Goal: Information Seeking & Learning: Learn about a topic

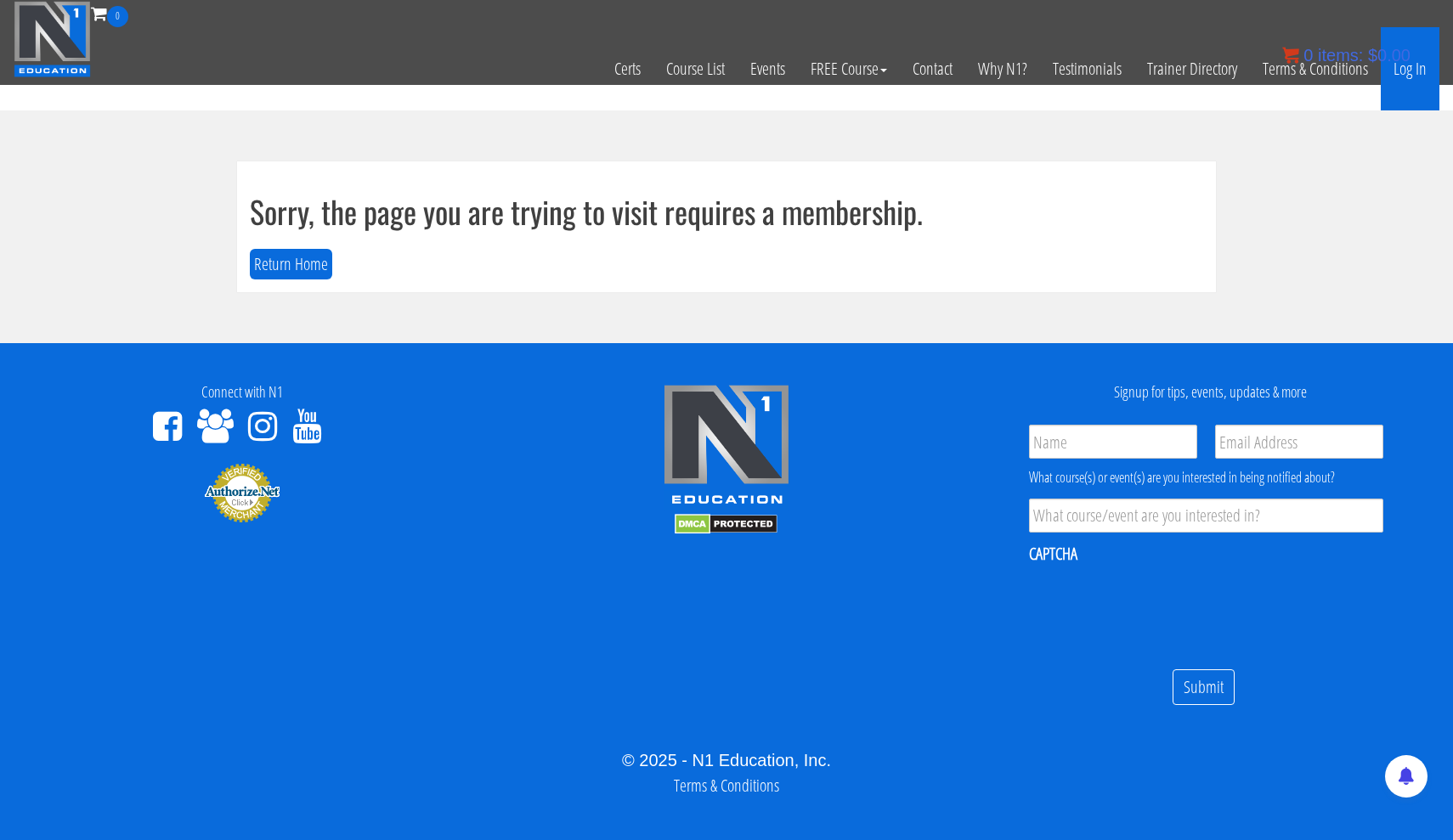
click at [1401, 71] on link "Log In" at bounding box center [1410, 68] width 59 height 83
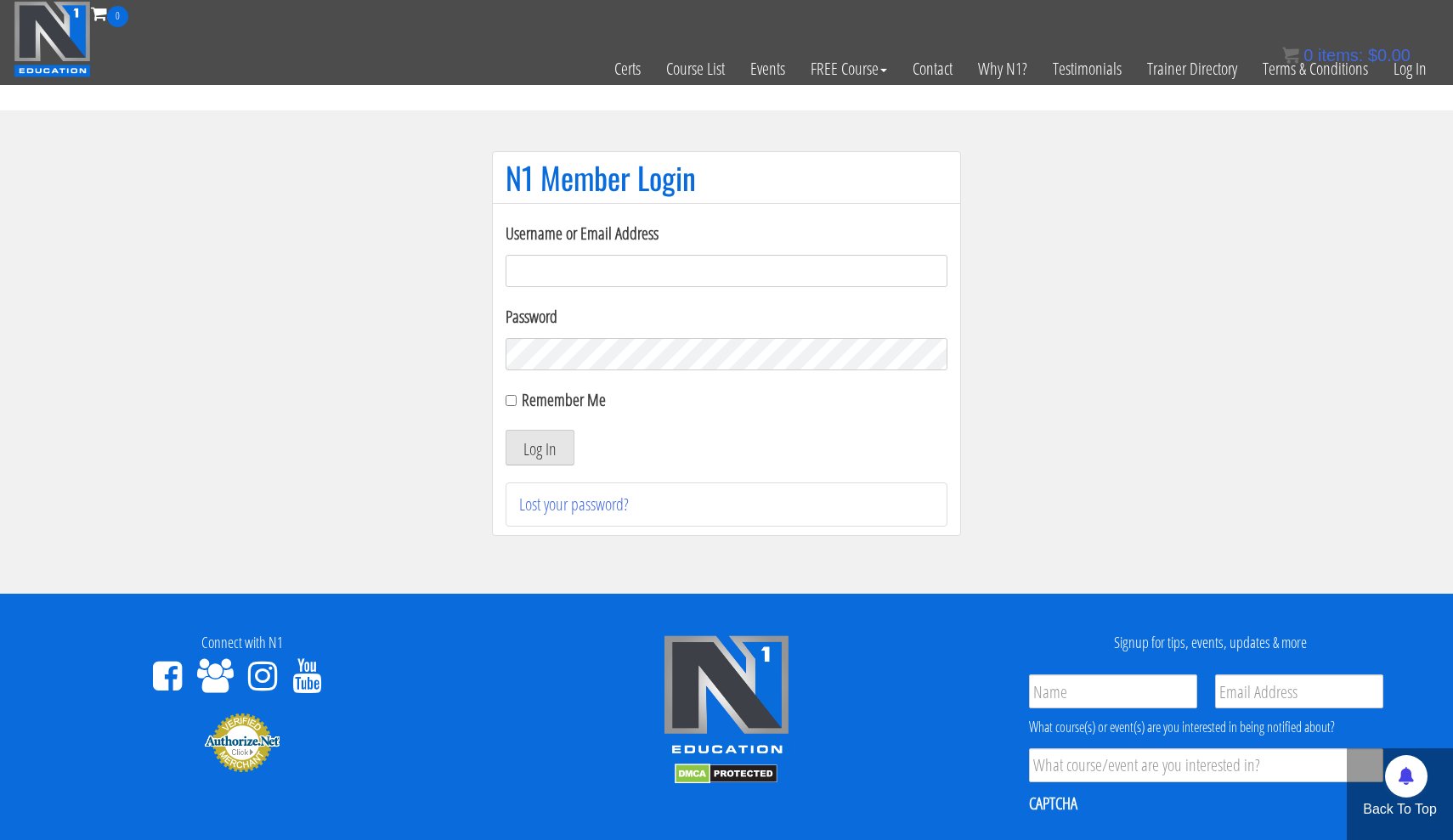
type input "[EMAIL_ADDRESS][DOMAIN_NAME]"
click at [554, 444] on button "Log In" at bounding box center [539, 447] width 68 height 36
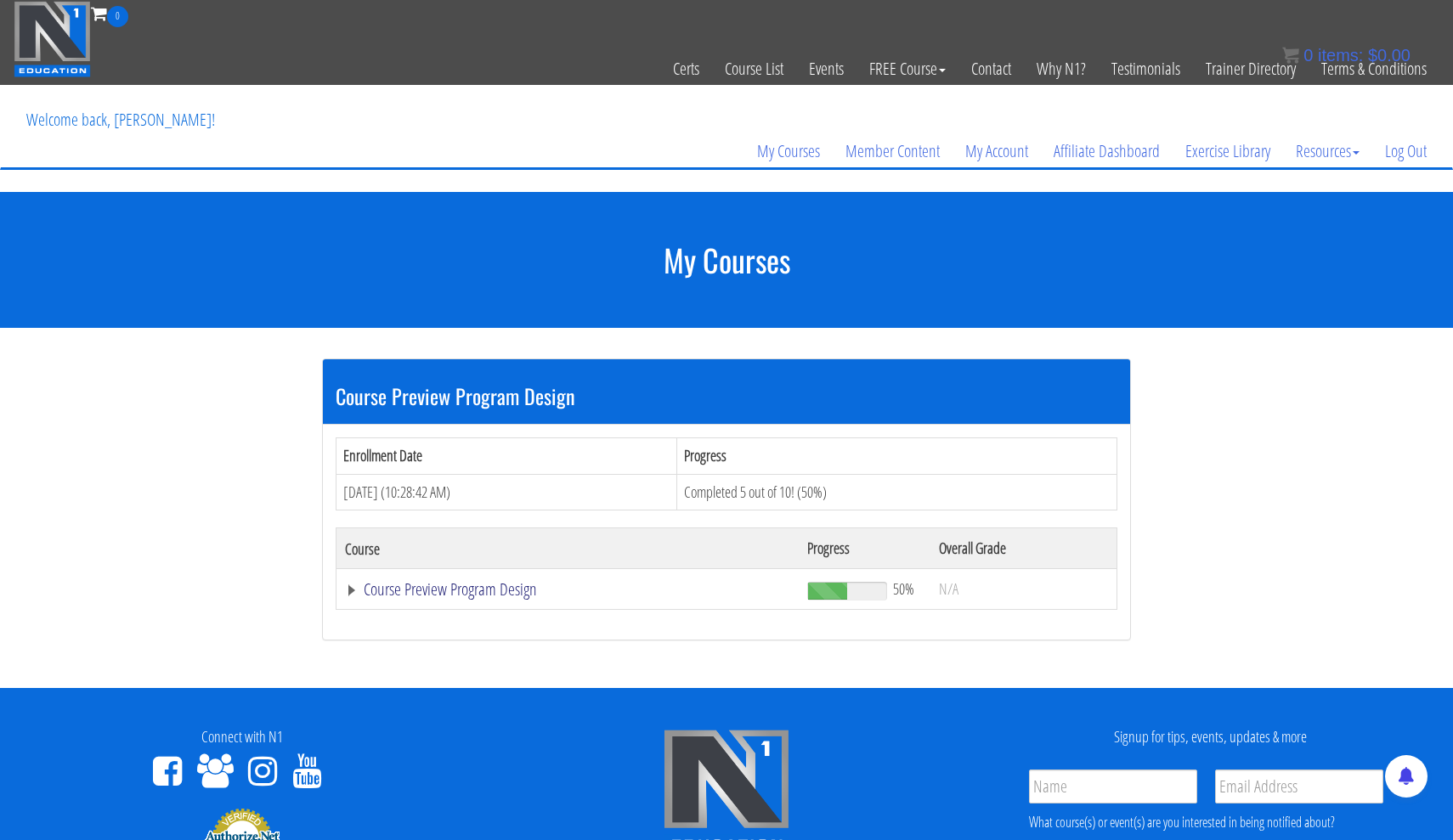
click at [511, 595] on link "Course Preview Program Design" at bounding box center [568, 589] width 446 height 17
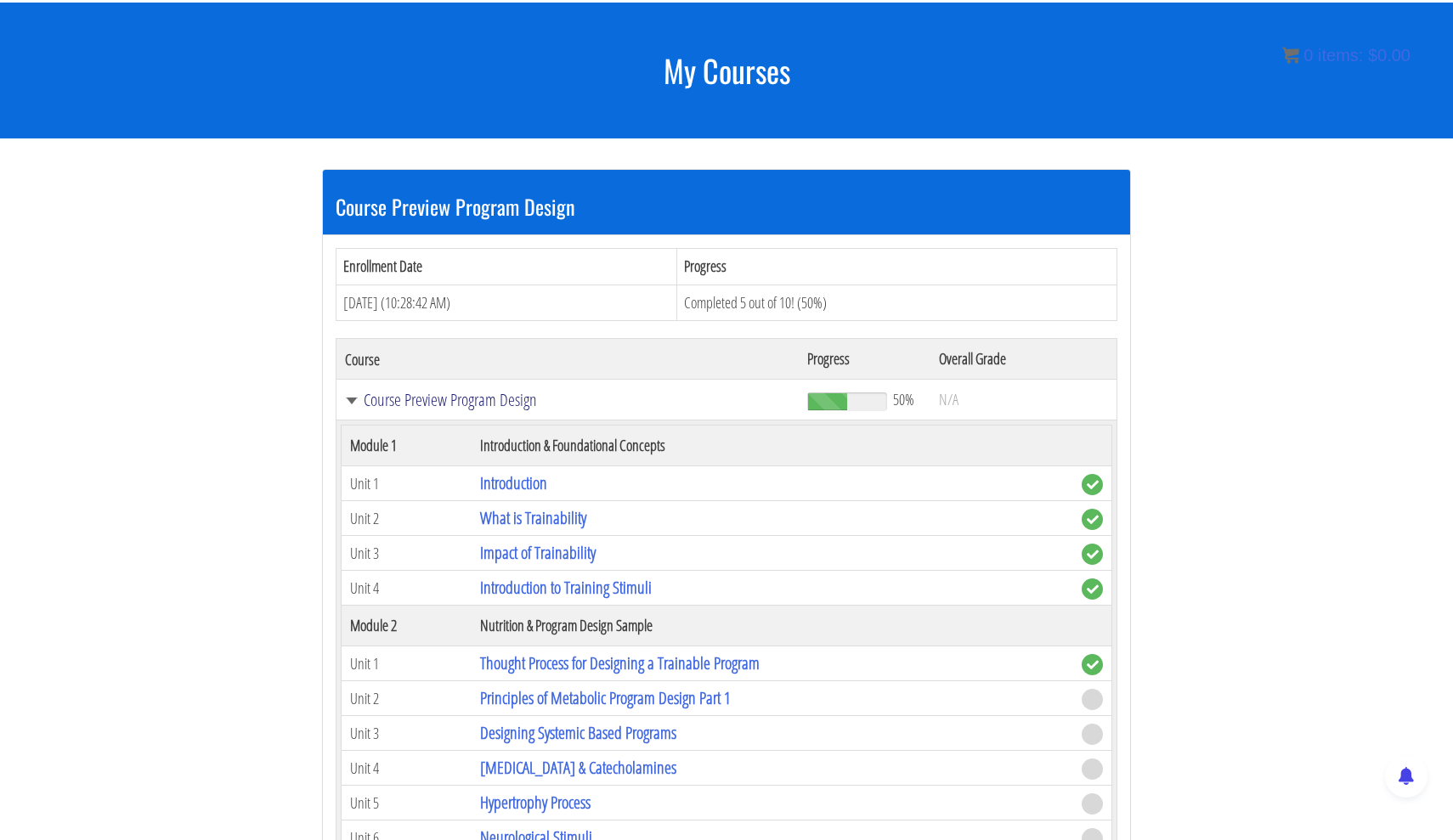
scroll to position [226, 0]
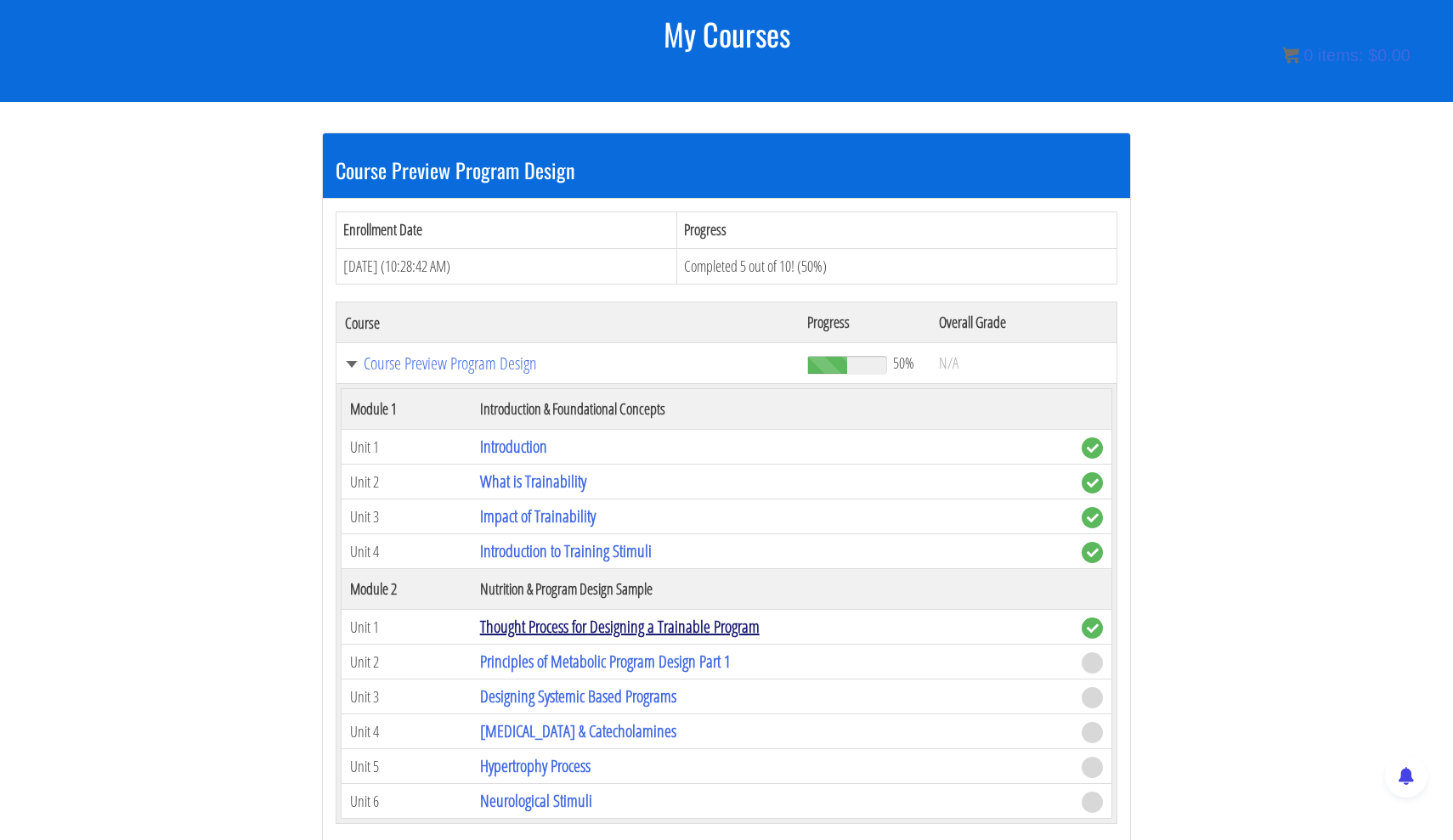
click at [573, 623] on link "Thought Process for Designing a Trainable Program" at bounding box center [620, 625] width 279 height 22
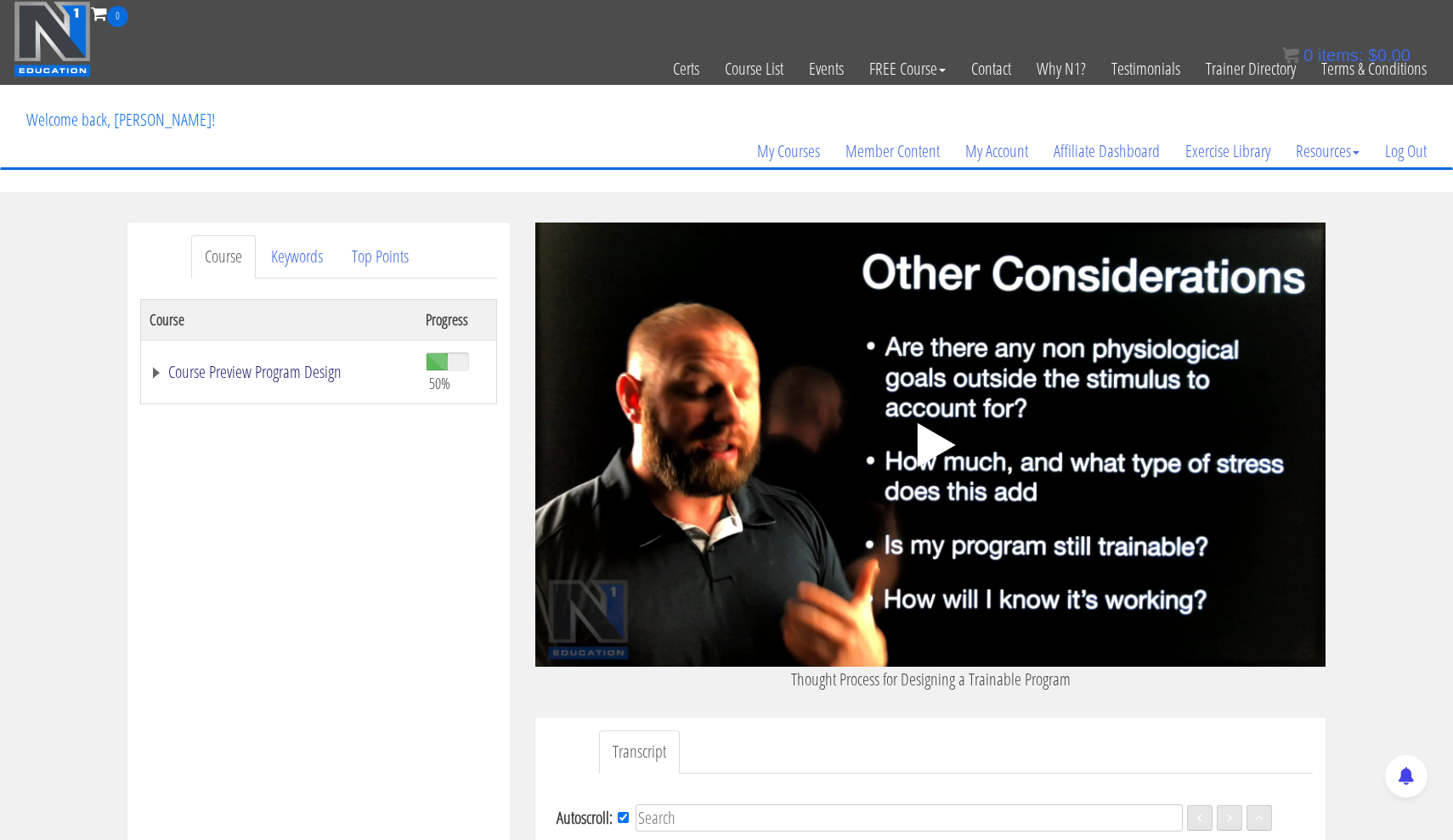
click at [304, 377] on link "Course Preview Program Design" at bounding box center [278, 371] width 259 height 17
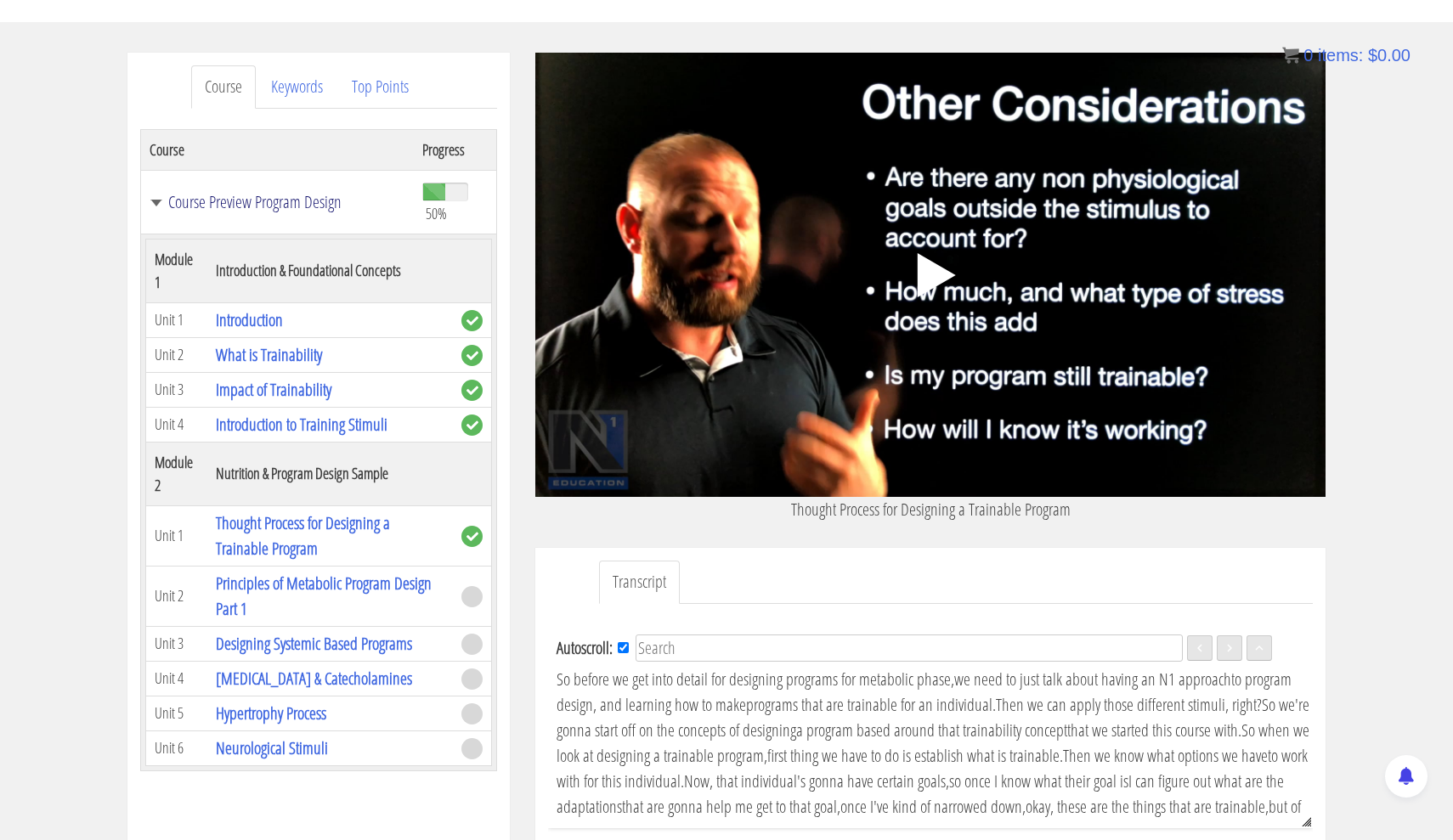
scroll to position [273, 0]
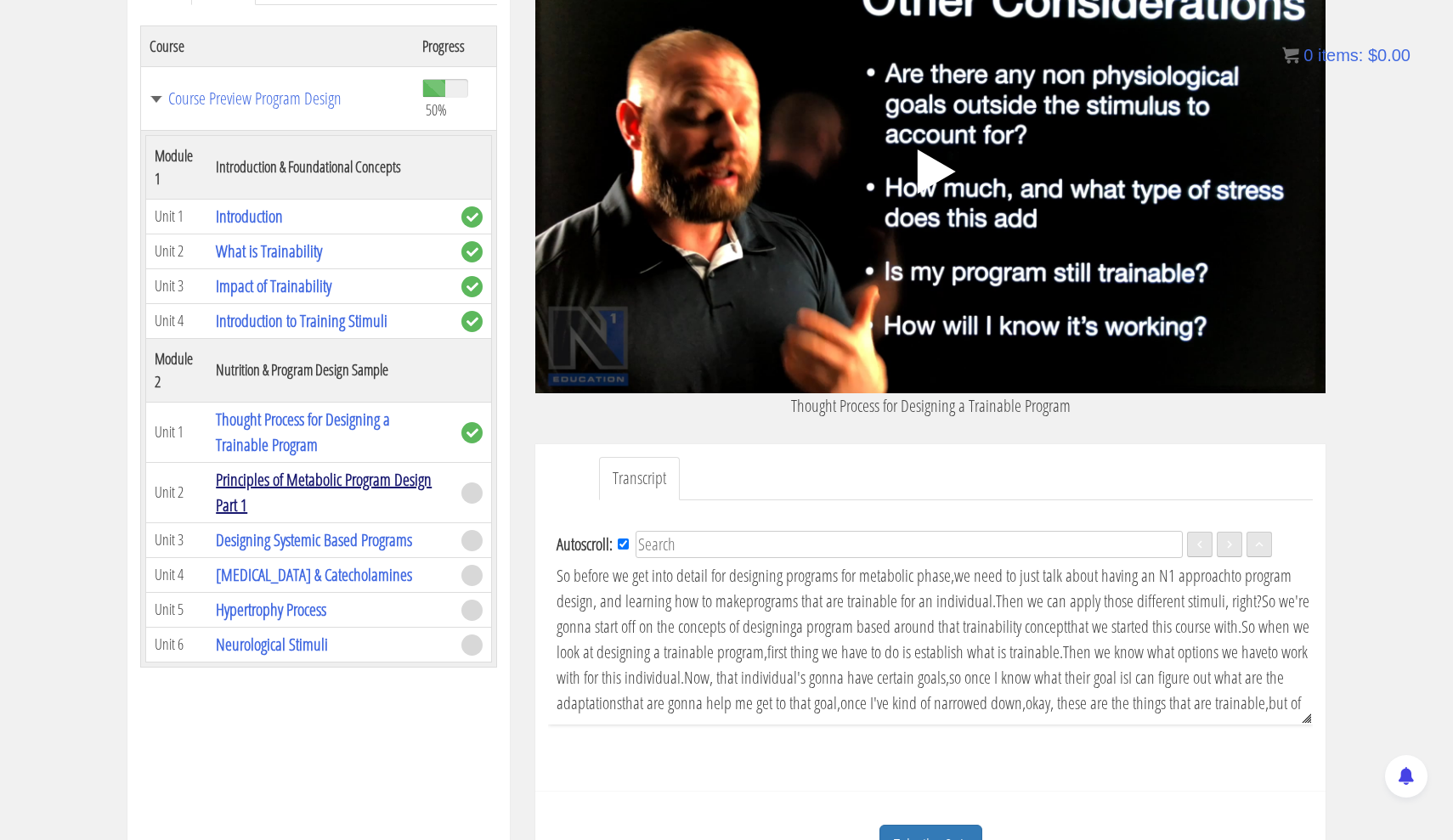
click at [264, 479] on link "Principles of Metabolic Program Design Part 1" at bounding box center [323, 492] width 216 height 49
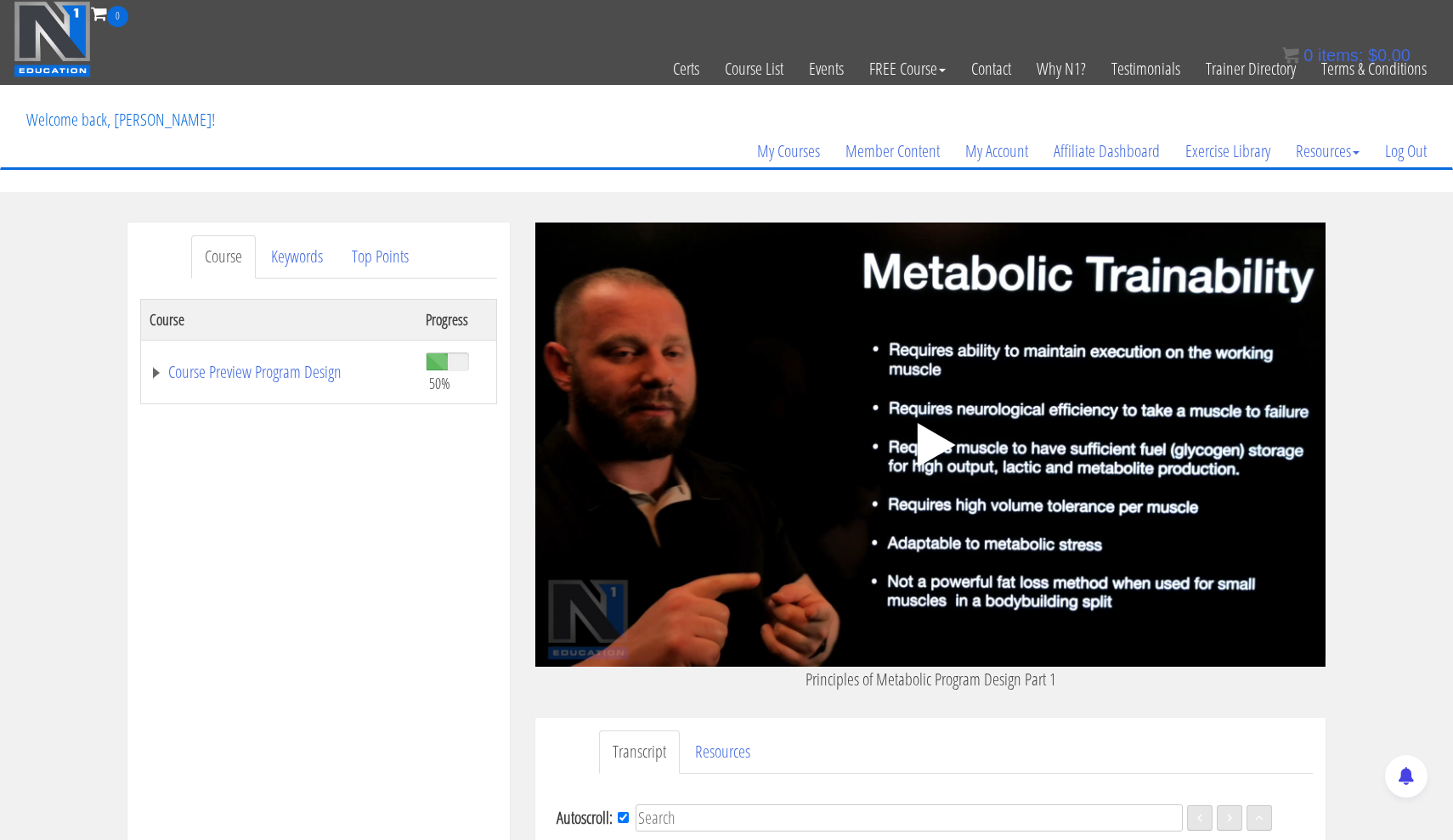
click at [941, 433] on icon ".fp-color-play{opacity:0.65;}.controlbutton{fill:#fff;}" at bounding box center [930, 445] width 107 height 107
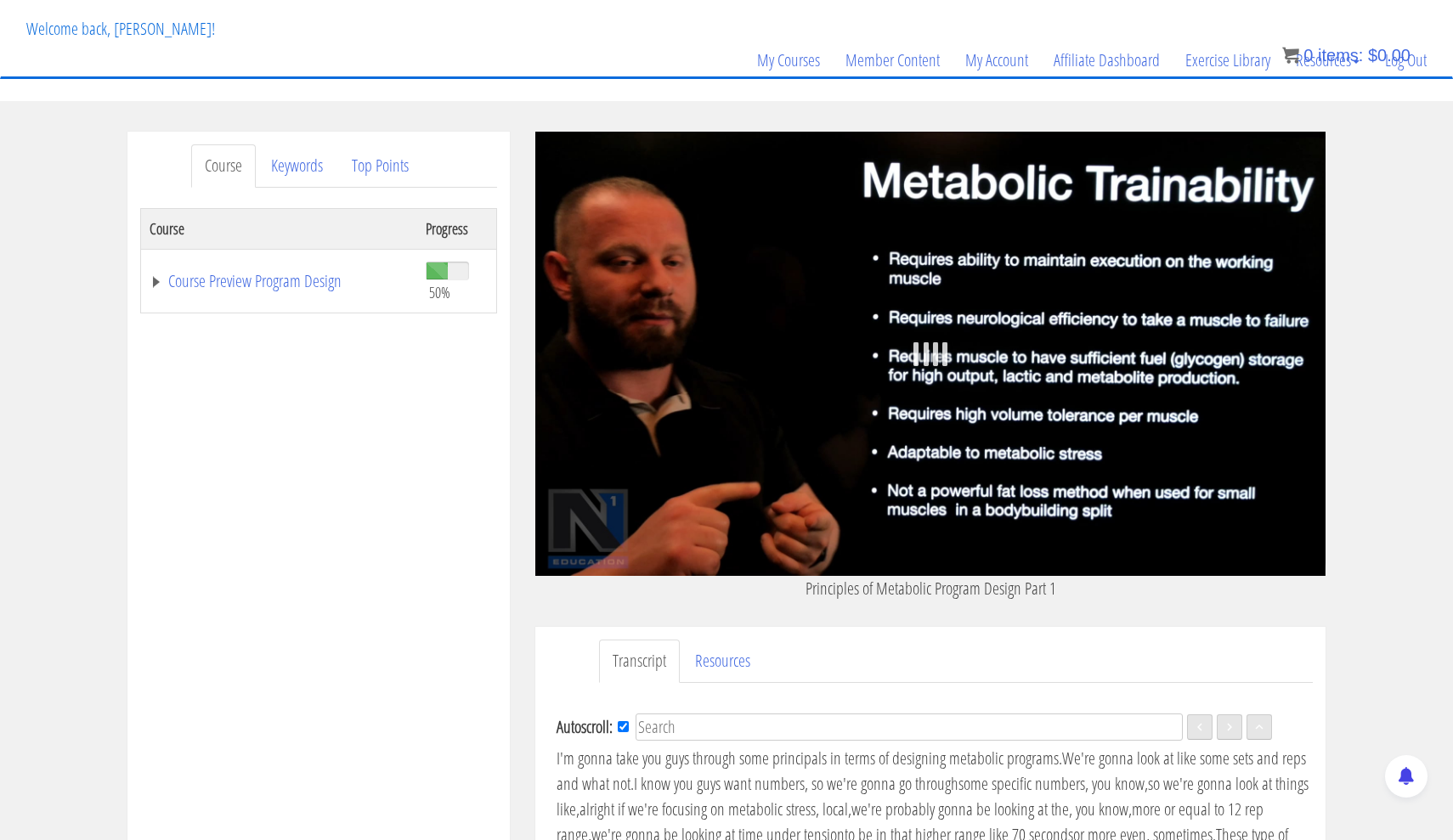
scroll to position [101, 0]
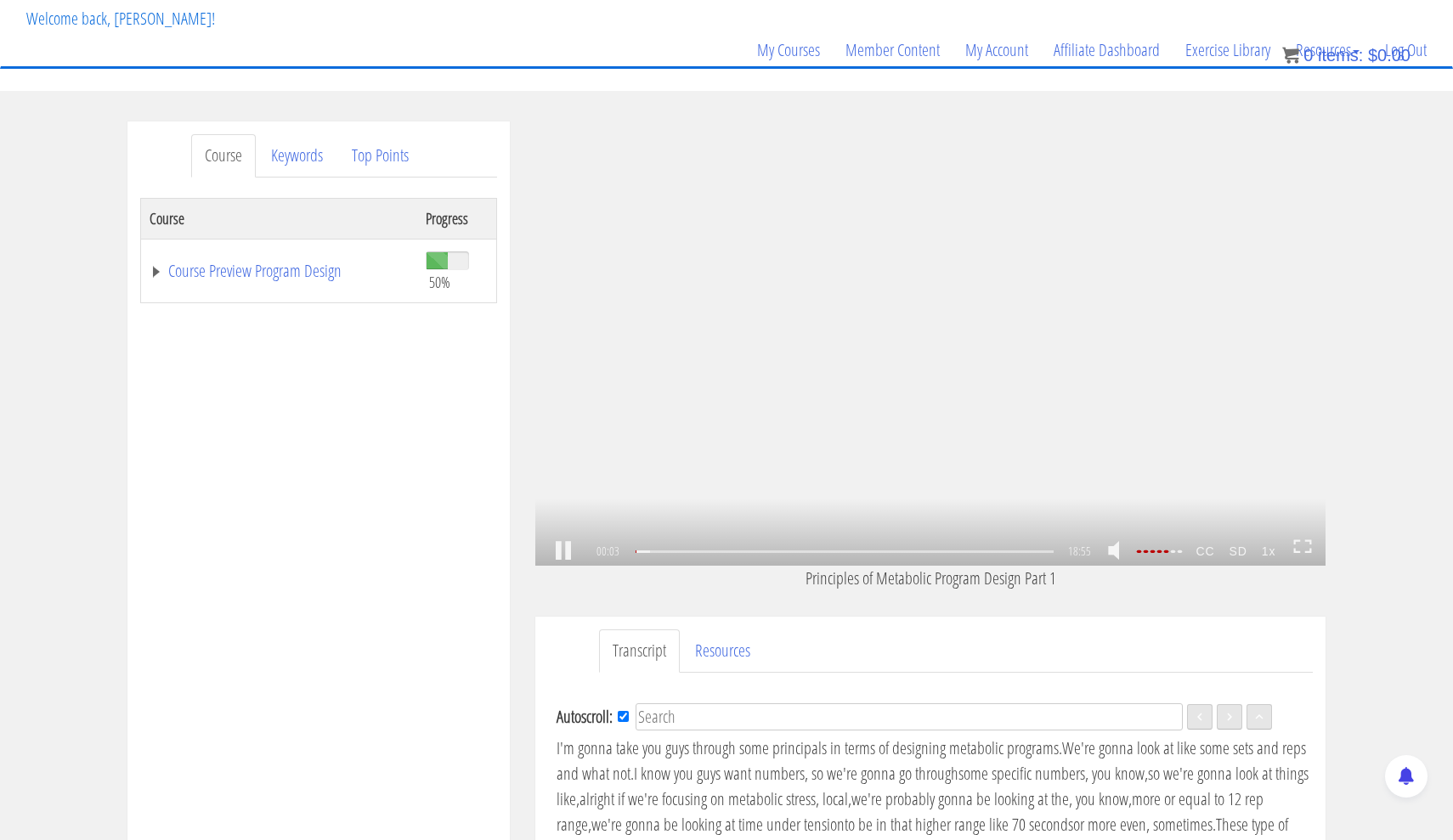
click at [1304, 550] on icon at bounding box center [1302, 546] width 19 height 15
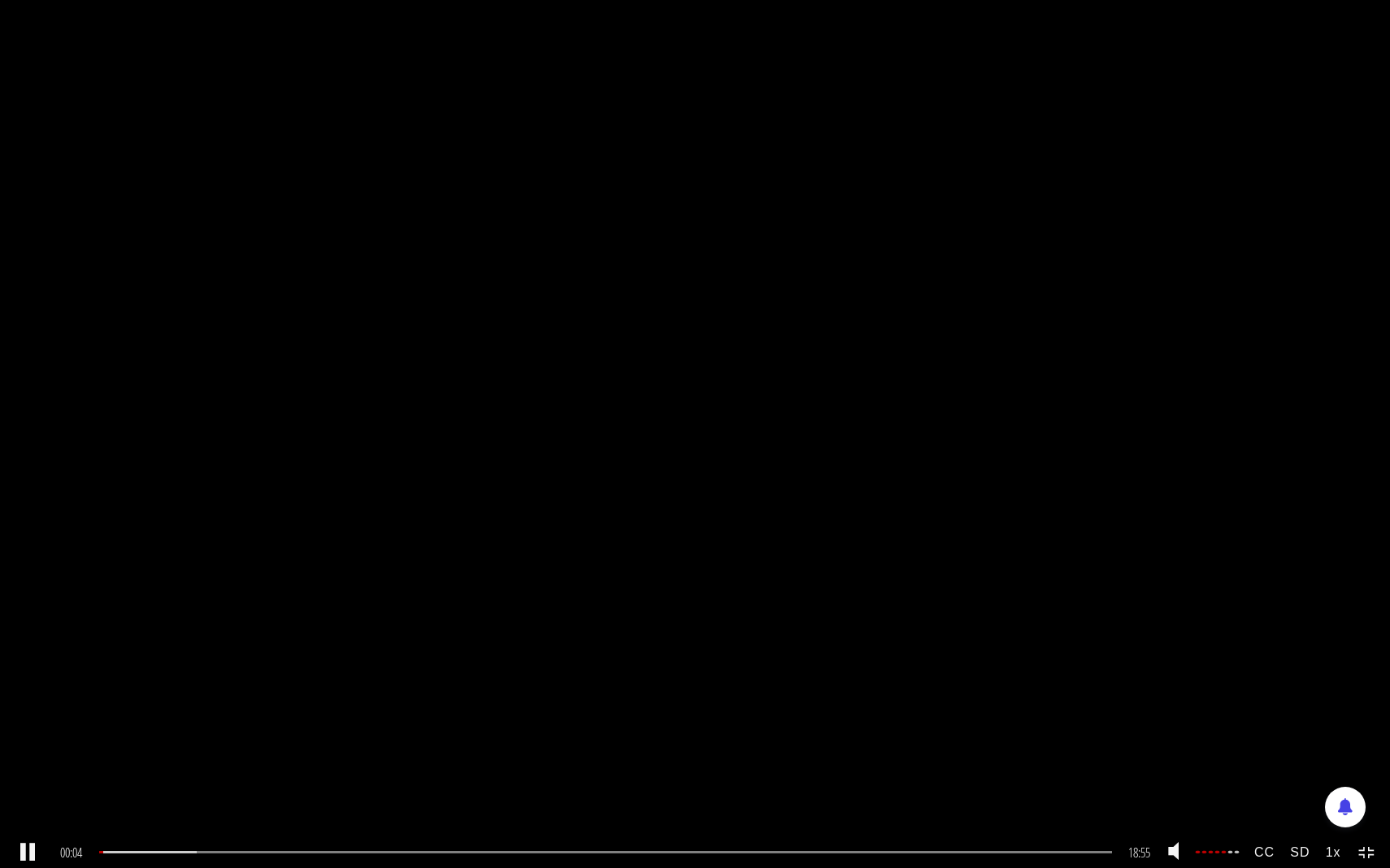
click at [1331, 803] on strong "1x" at bounding box center [1332, 852] width 31 height 30
click at [1350, 699] on link "1.25x" at bounding box center [1350, 700] width 68 height 37
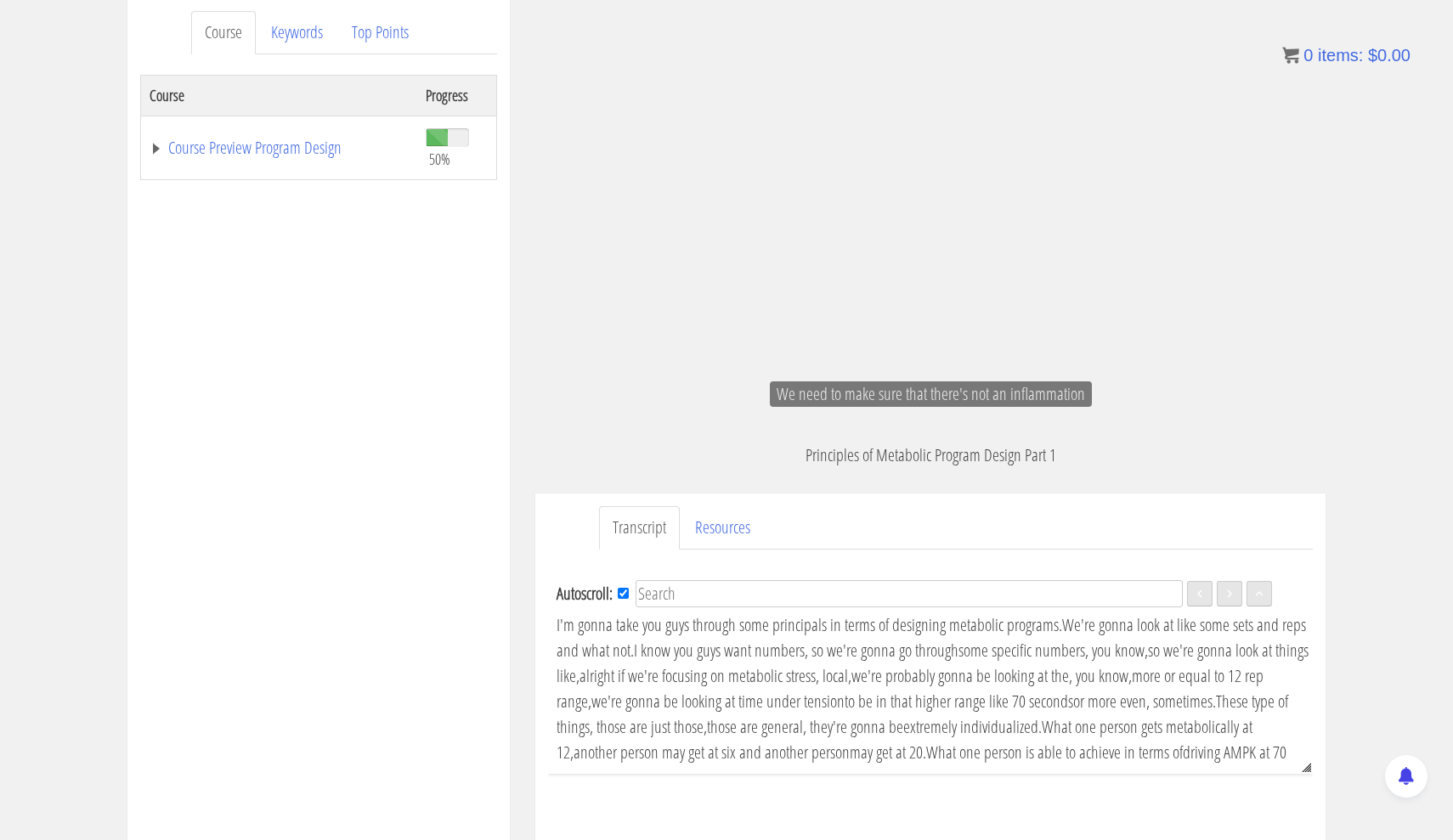
scroll to position [223, 0]
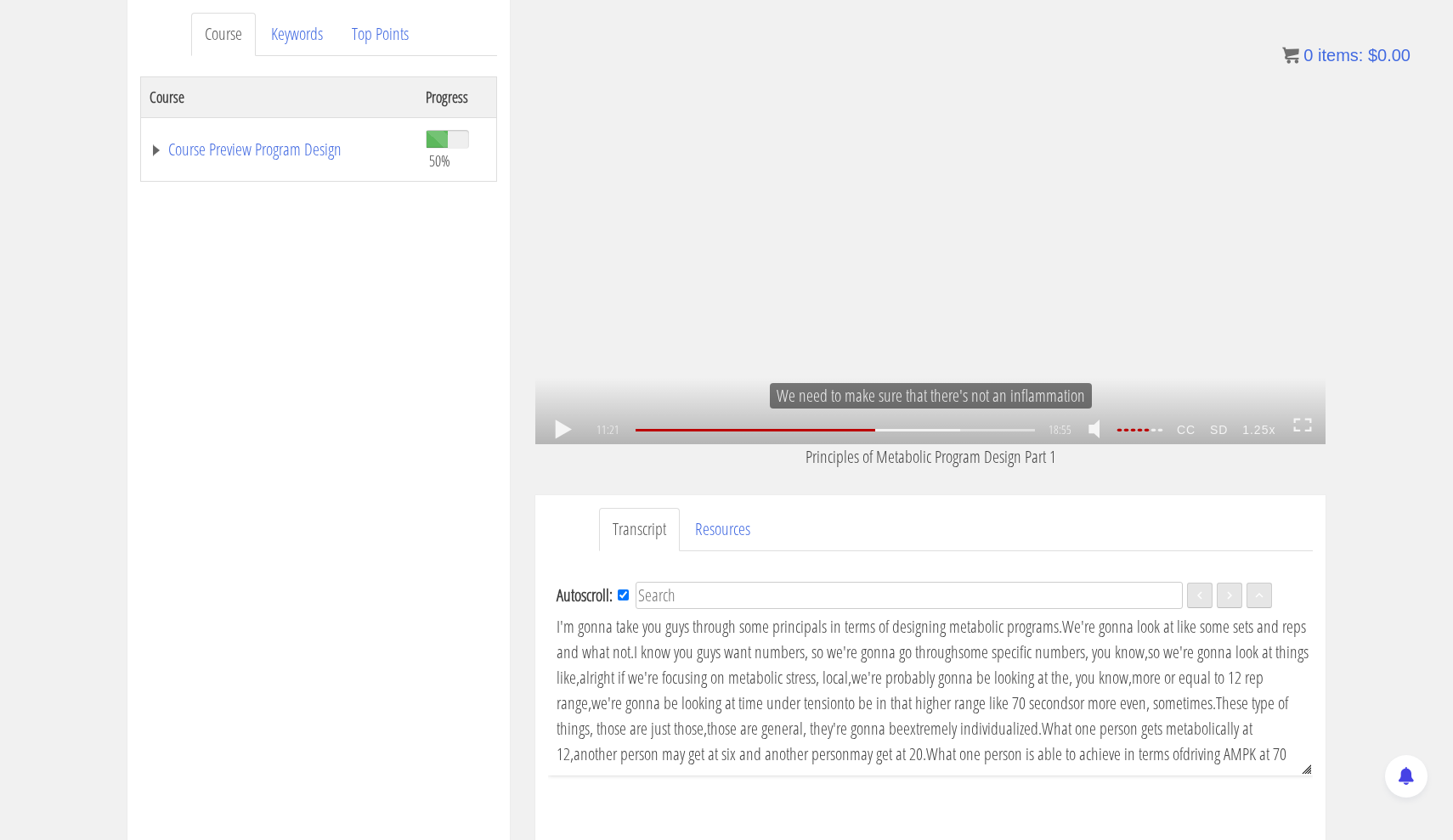
click at [563, 430] on link at bounding box center [564, 430] width 29 height 0
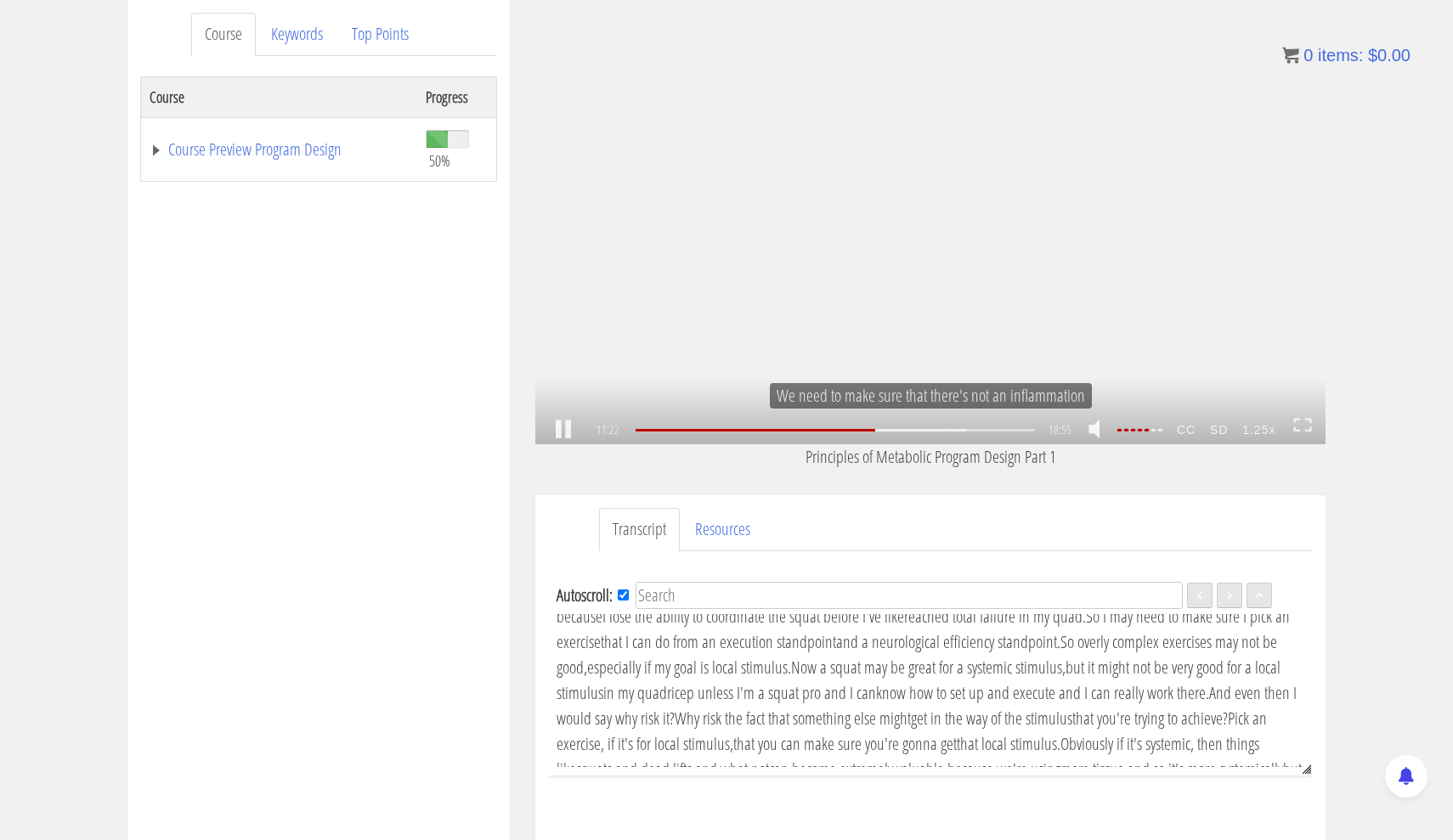
scroll to position [2025, 0]
click at [1303, 426] on icon at bounding box center [1302, 425] width 19 height 15
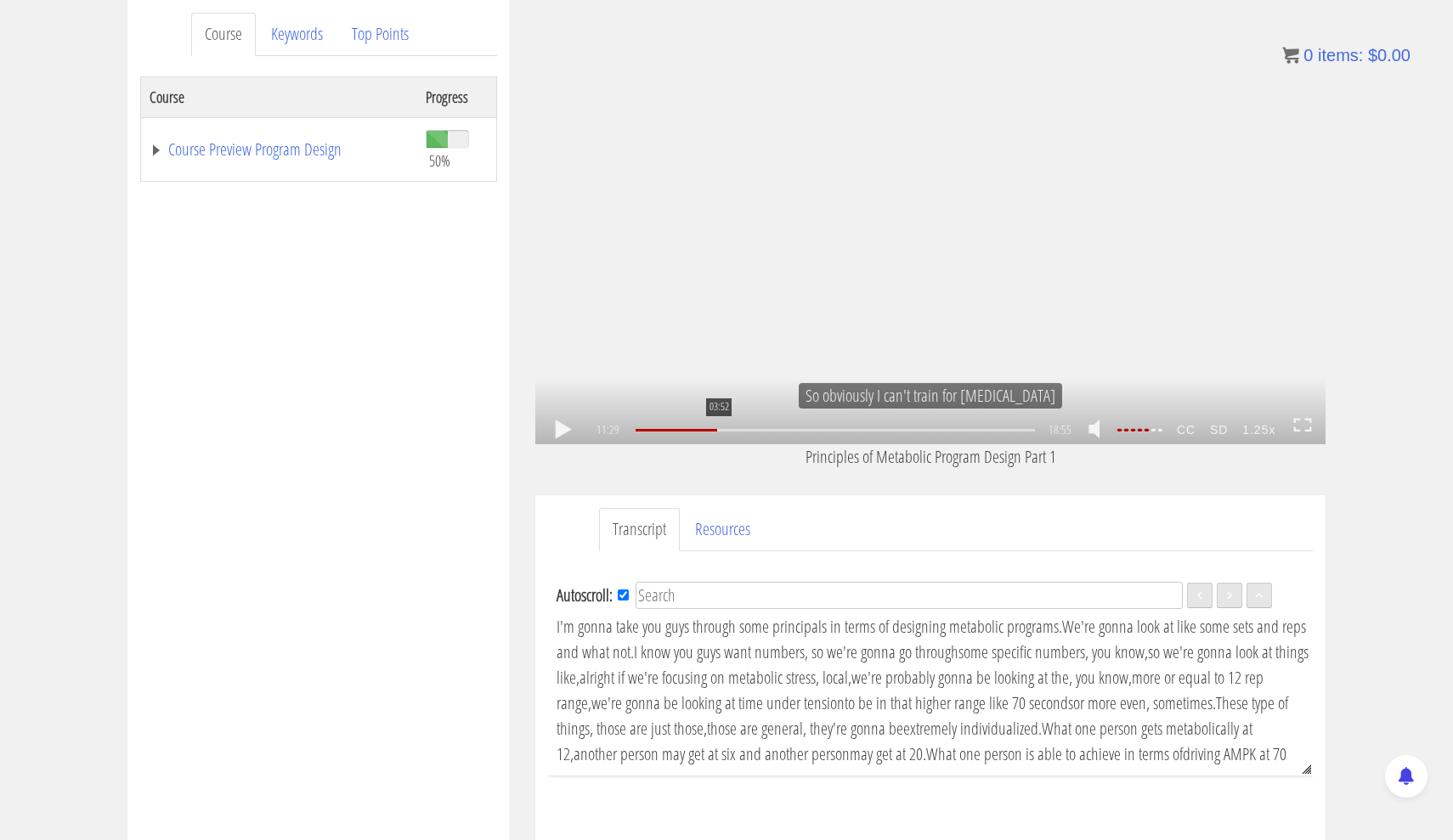
click at [717, 430] on div at bounding box center [675, 430] width 81 height 3
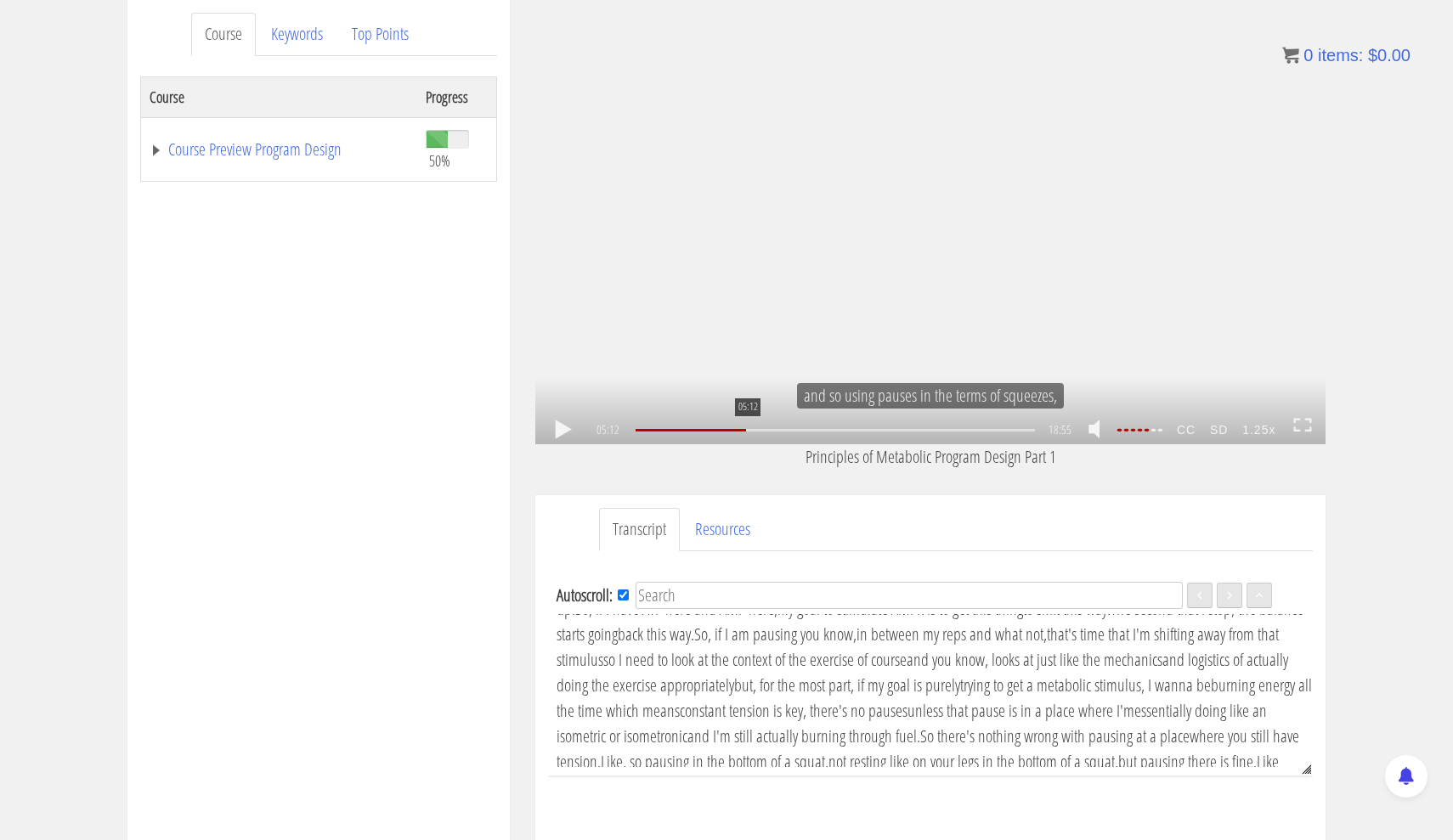
scroll to position [893, 0]
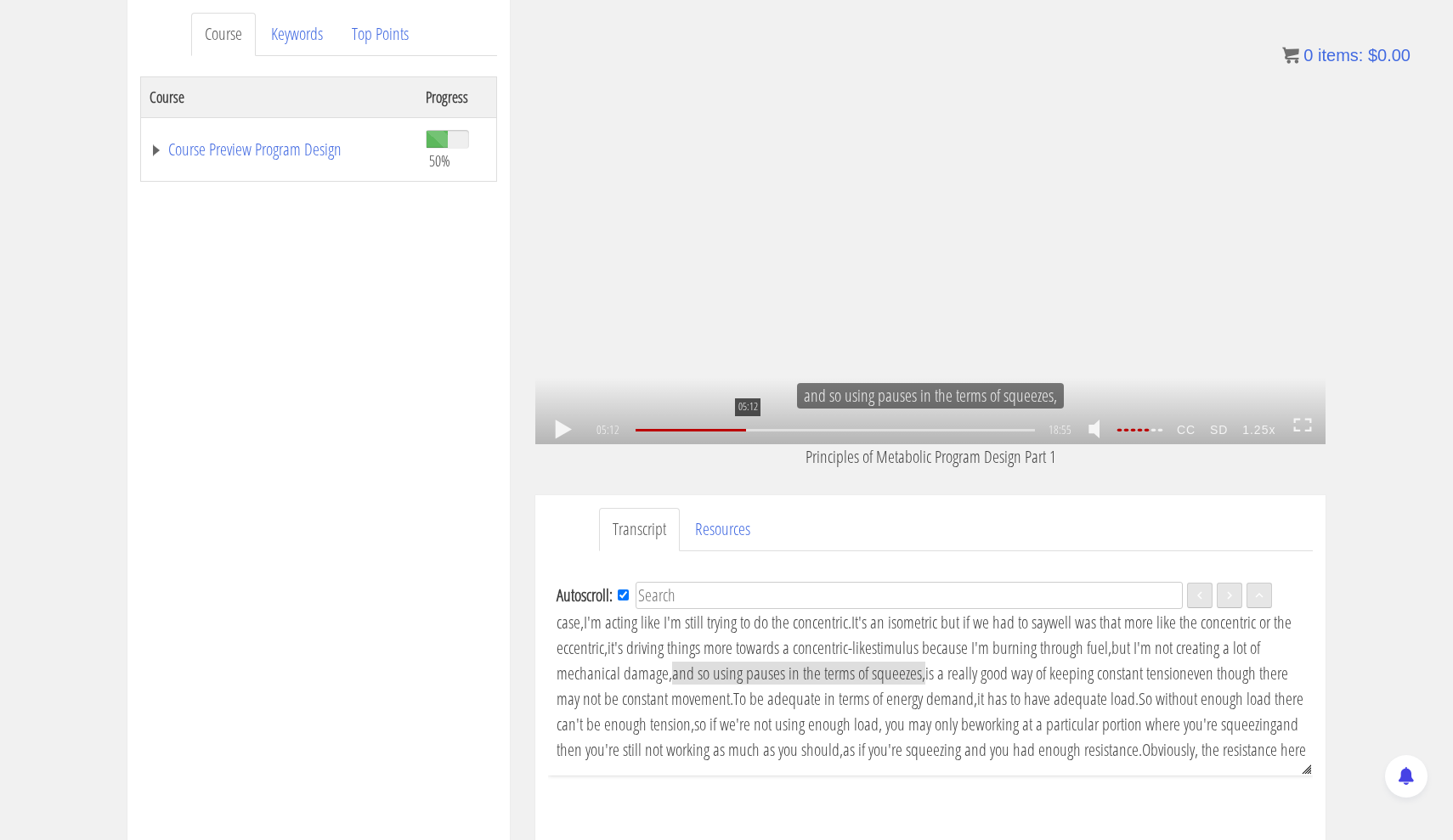
click at [746, 429] on div "05:12" at bounding box center [834, 430] width 400 height 3
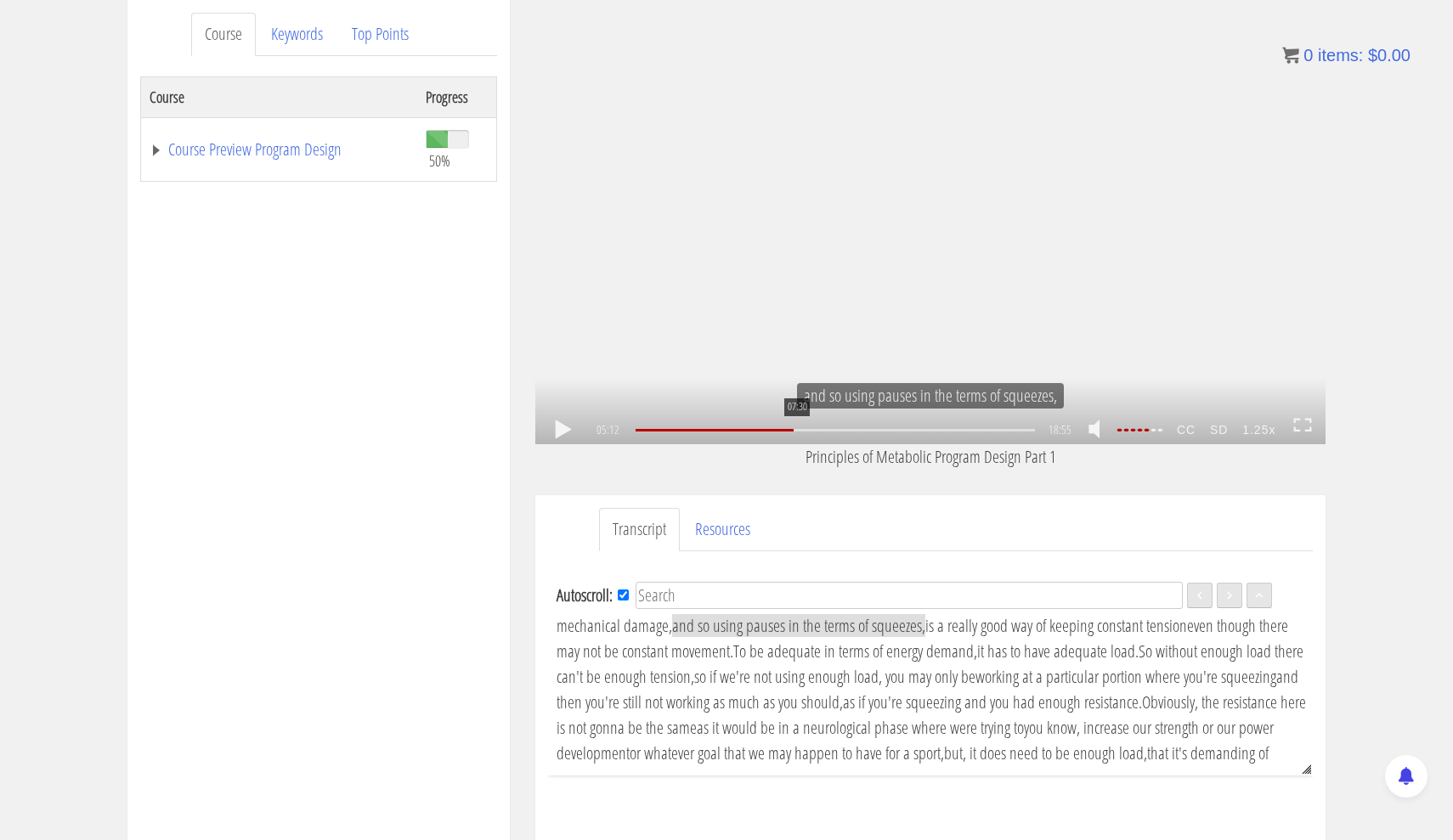
click at [795, 431] on div "07:30" at bounding box center [834, 430] width 400 height 3
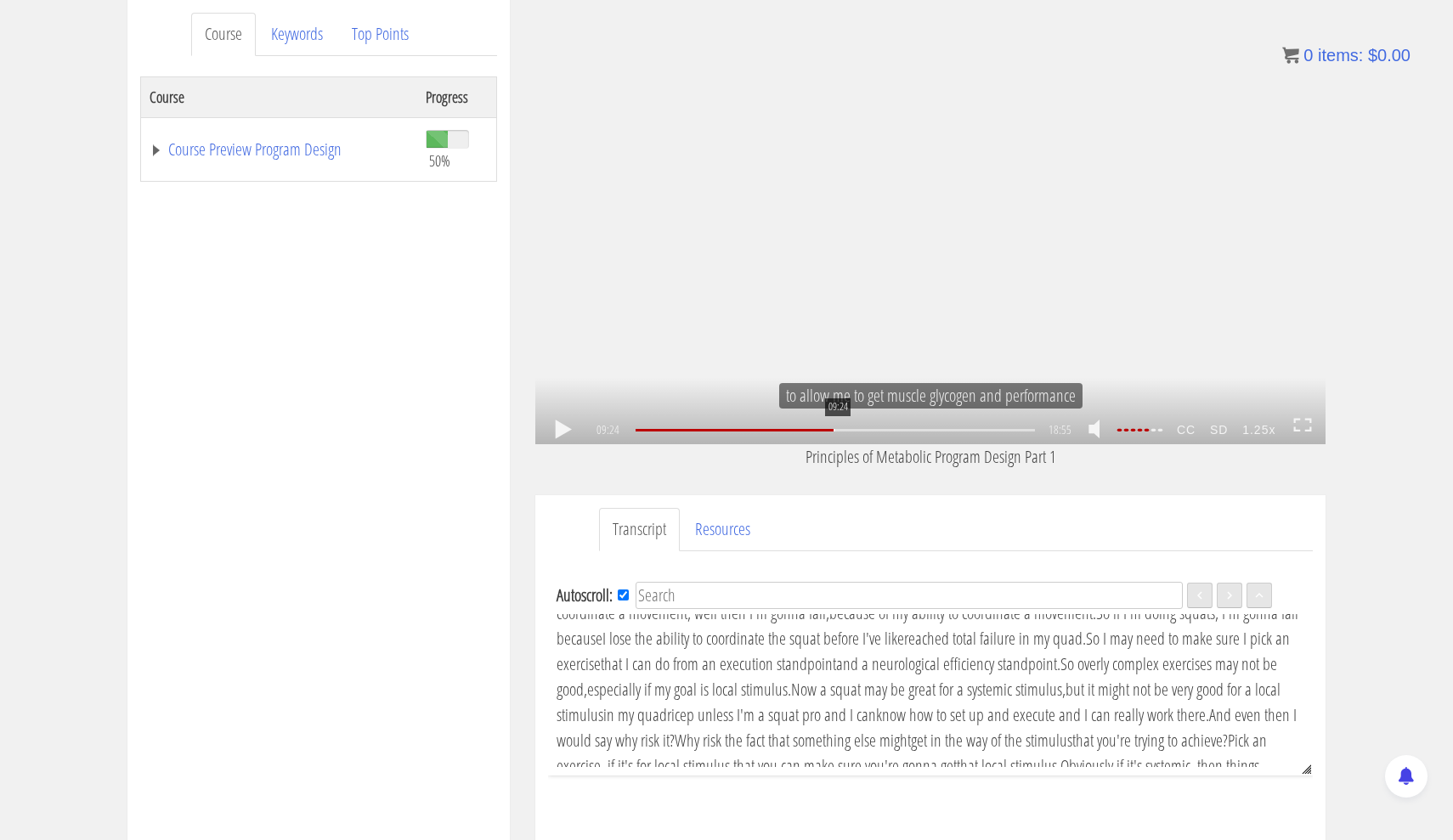
scroll to position [1629, 0]
click at [835, 429] on div "09:24" at bounding box center [834, 430] width 400 height 3
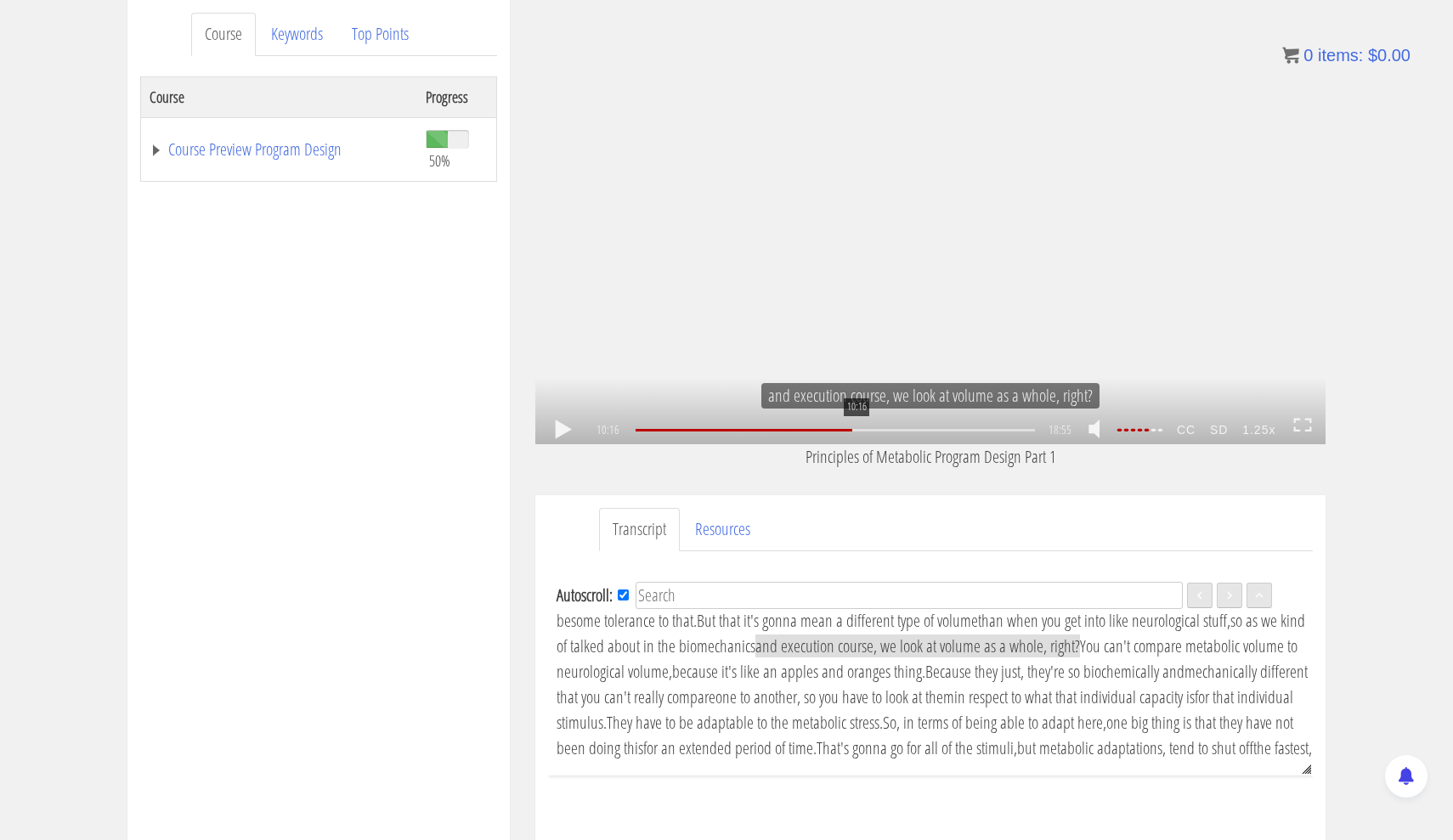
click at [855, 429] on div "10:16" at bounding box center [834, 430] width 400 height 3
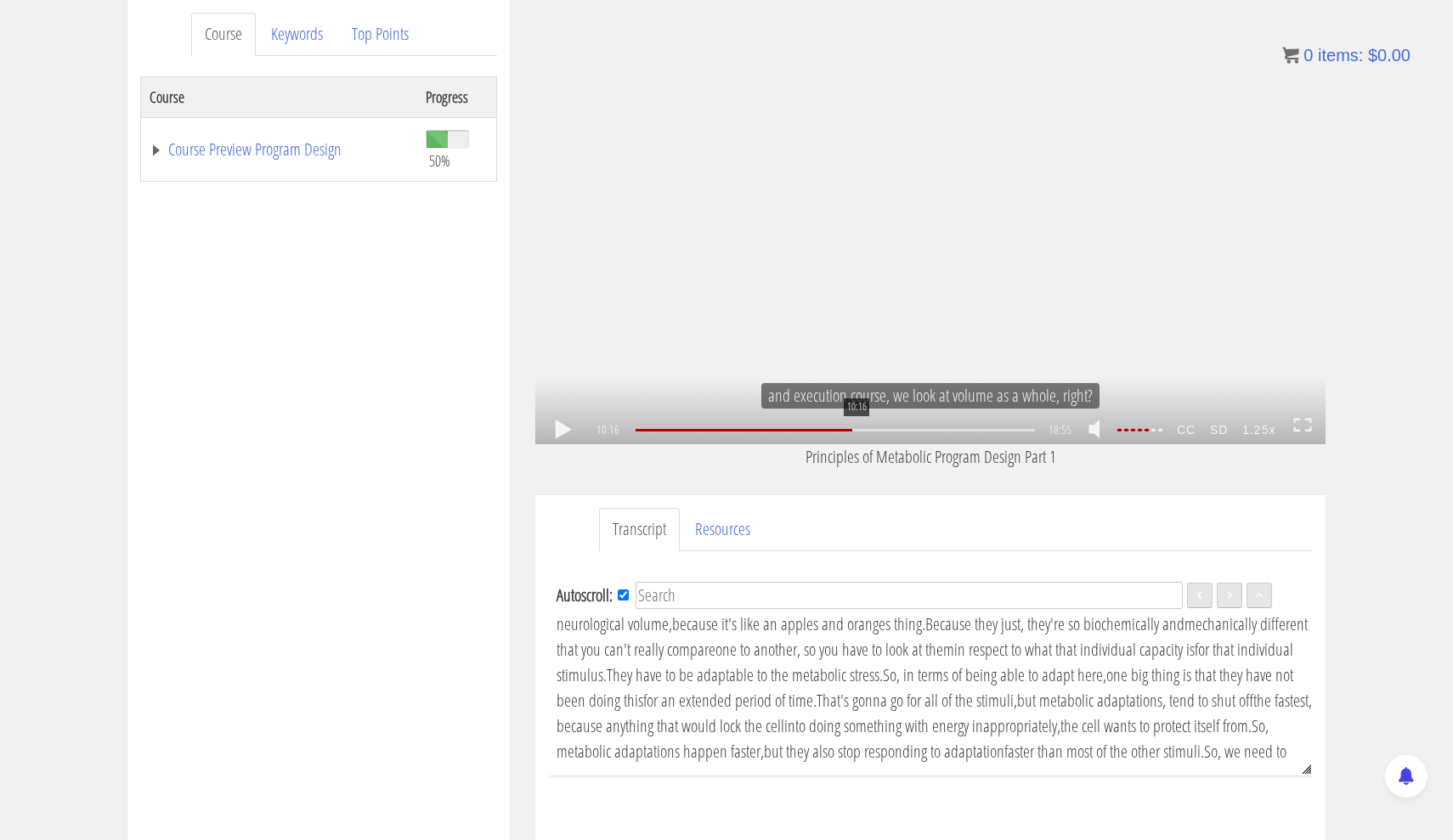
scroll to position [1814, 0]
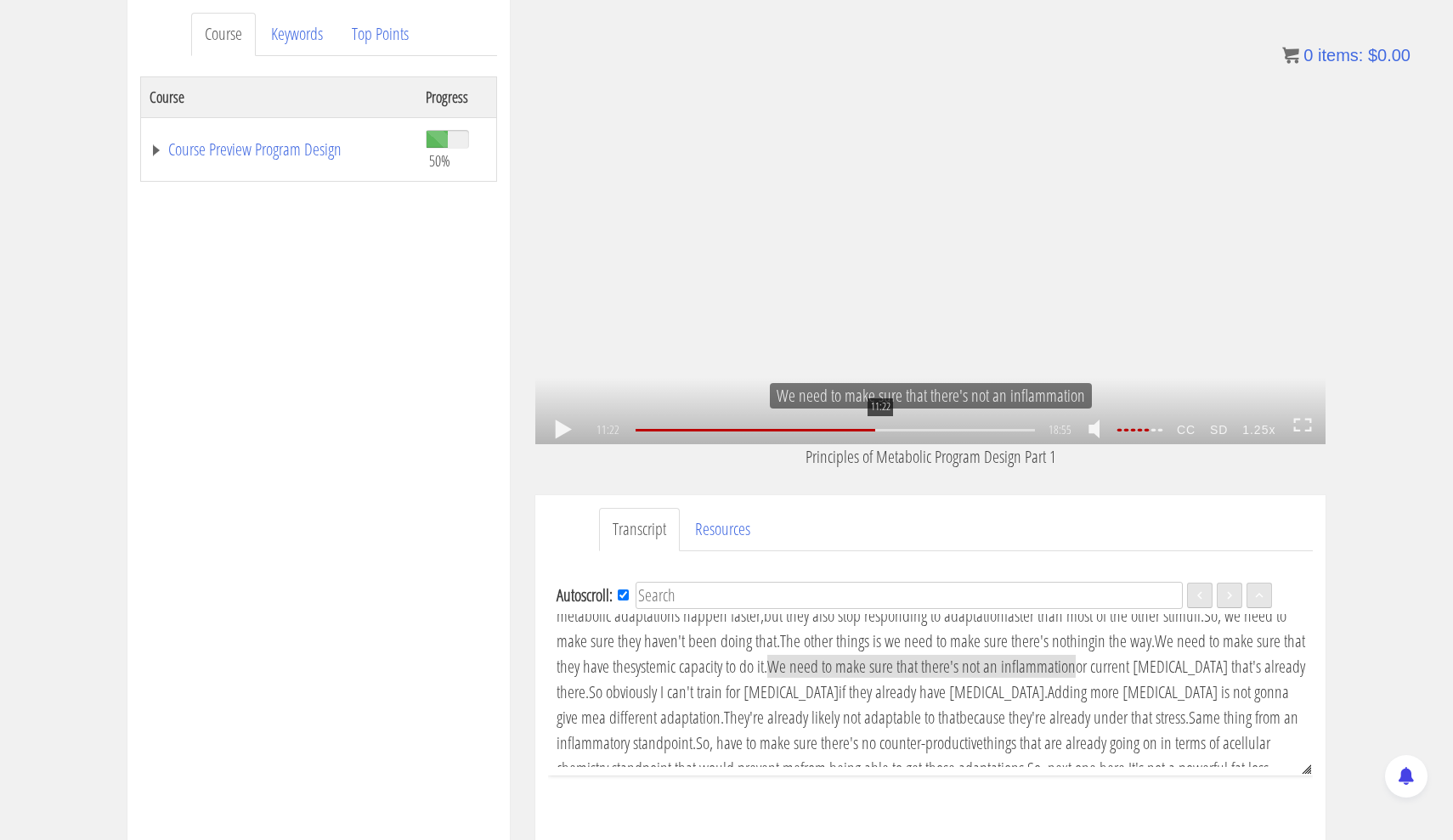
click at [878, 429] on div "11:22" at bounding box center [834, 430] width 400 height 3
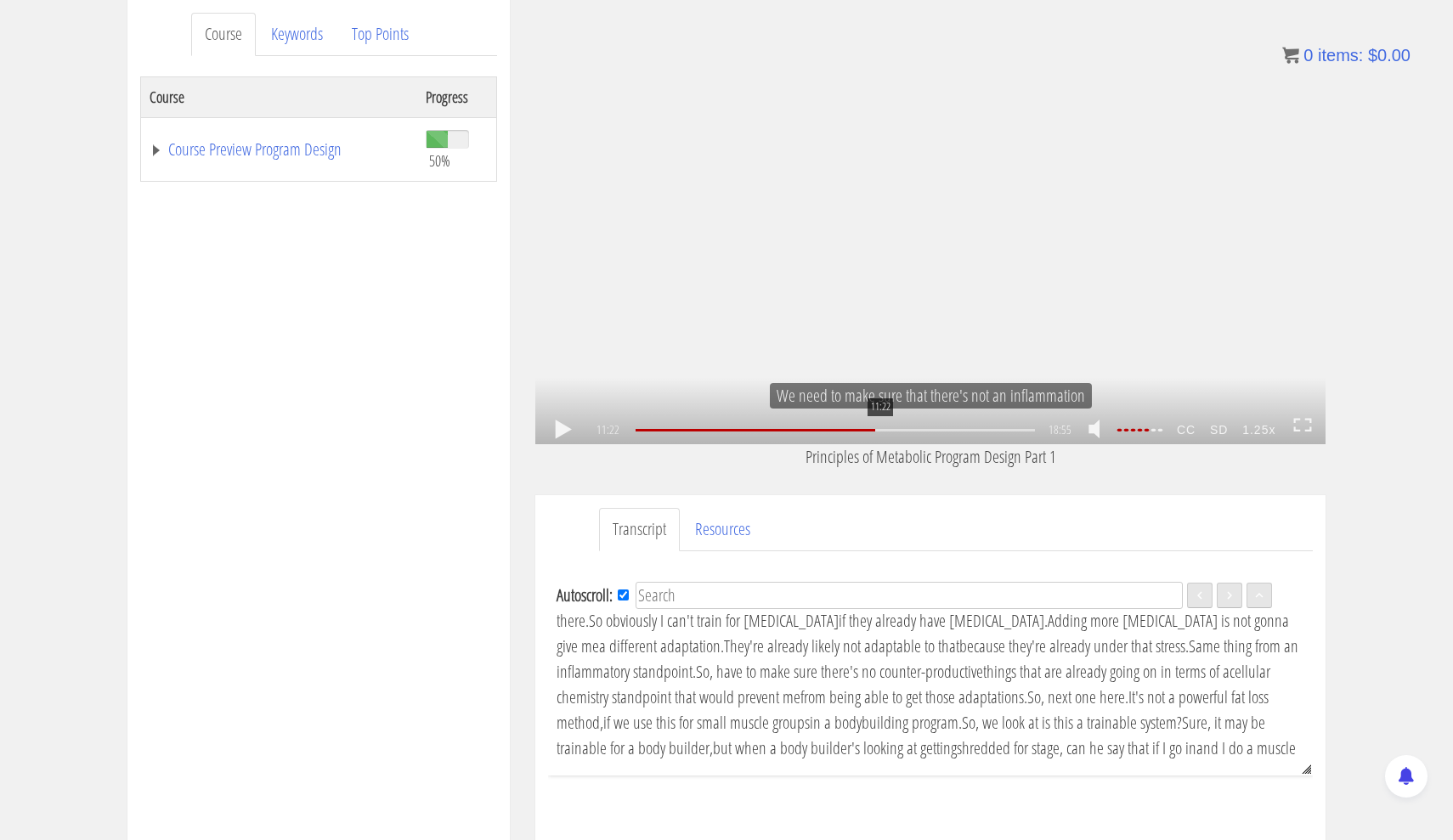
scroll to position [2025, 0]
click at [813, 306] on div "1.25x .a{fill:#000;opacity:0.65;}.b{fill:#fff;opacity:1.0;} .fp-color-play{opac…" at bounding box center [930, 222] width 791 height 444
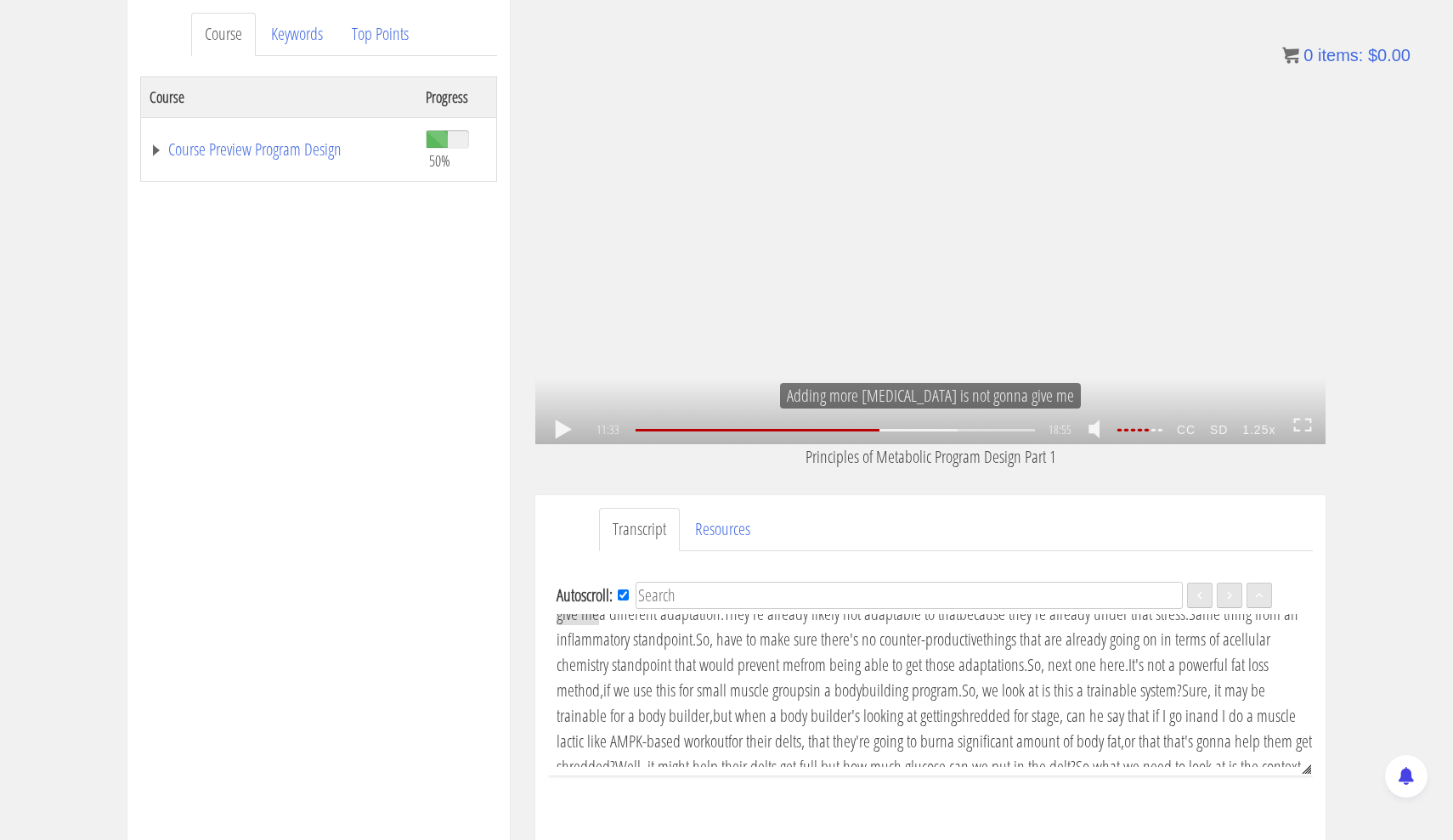
click at [982, 160] on div "1.25x .a{fill:#000;opacity:0.65;}.b{fill:#fff;opacity:1.0;} .fp-color-play{opac…" at bounding box center [930, 222] width 791 height 444
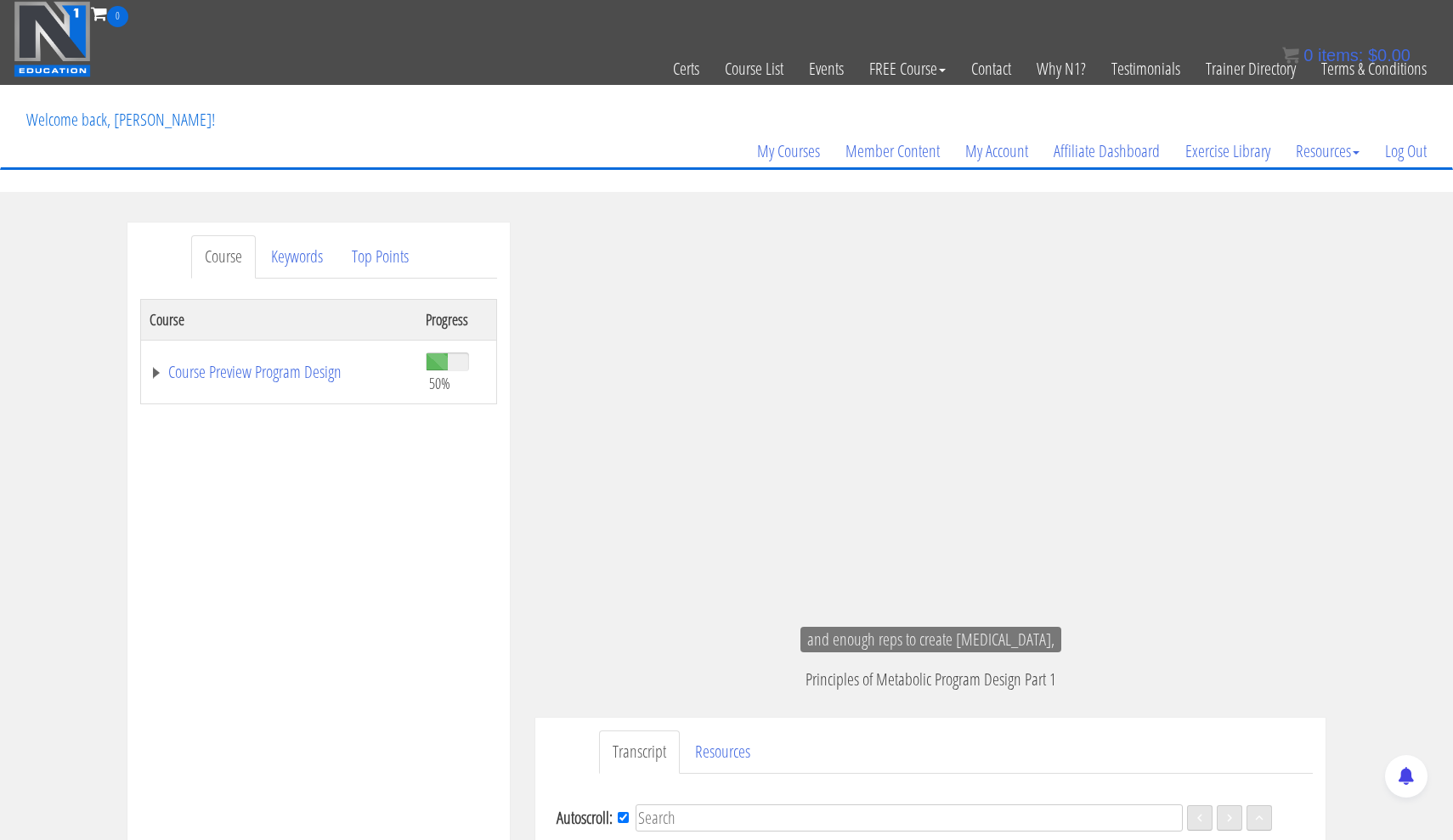
scroll to position [0, 0]
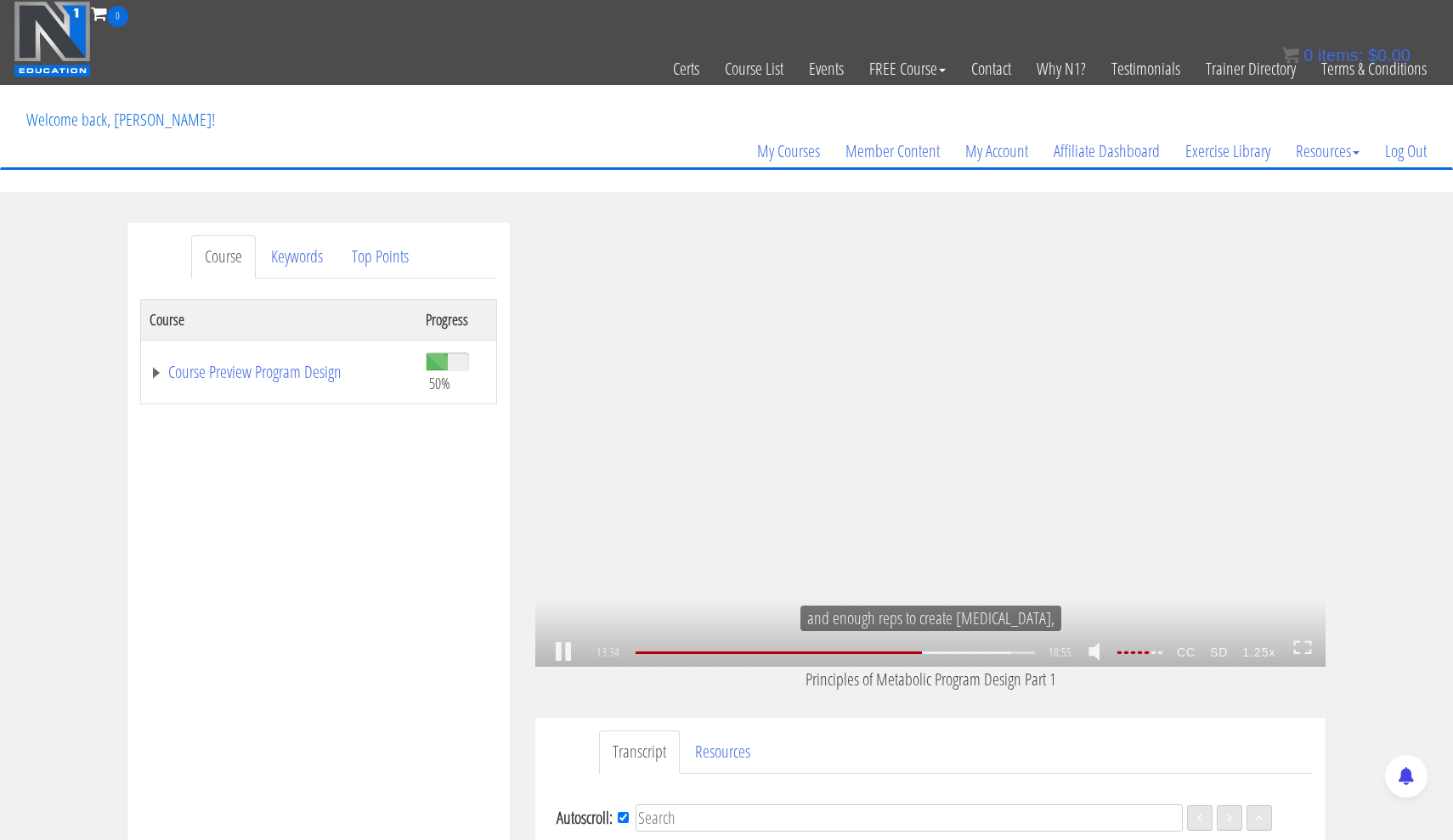
click at [893, 416] on div "1.25x .a{fill:#000;opacity:0.65;}.b{fill:#fff;opacity:1.0;} .fp-color-play{opac…" at bounding box center [930, 444] width 791 height 444
click at [1024, 515] on div "1.25x .a{fill:#000;opacity:0.65;}.b{fill:#fff;opacity:1.0;} .fp-color-play{opac…" at bounding box center [930, 444] width 791 height 444
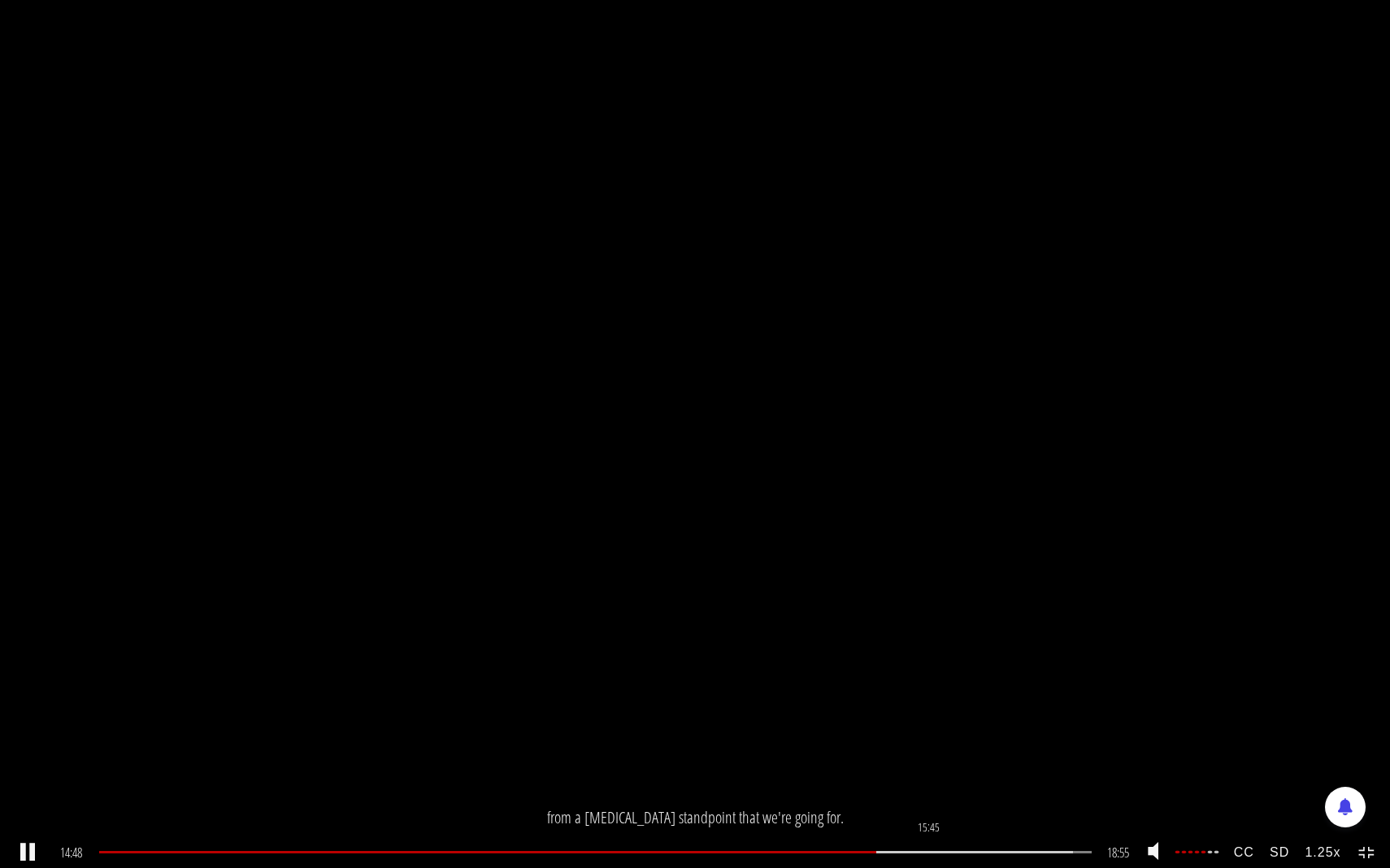
click at [930, 803] on div "15:45" at bounding box center [595, 852] width 992 height 3
click at [964, 803] on div "16:23" at bounding box center [595, 852] width 992 height 3
click at [984, 803] on div "16:47" at bounding box center [595, 852] width 992 height 3
click at [1039, 803] on div "17:50" at bounding box center [595, 852] width 992 height 3
click at [1053, 803] on div "18:06" at bounding box center [595, 852] width 992 height 3
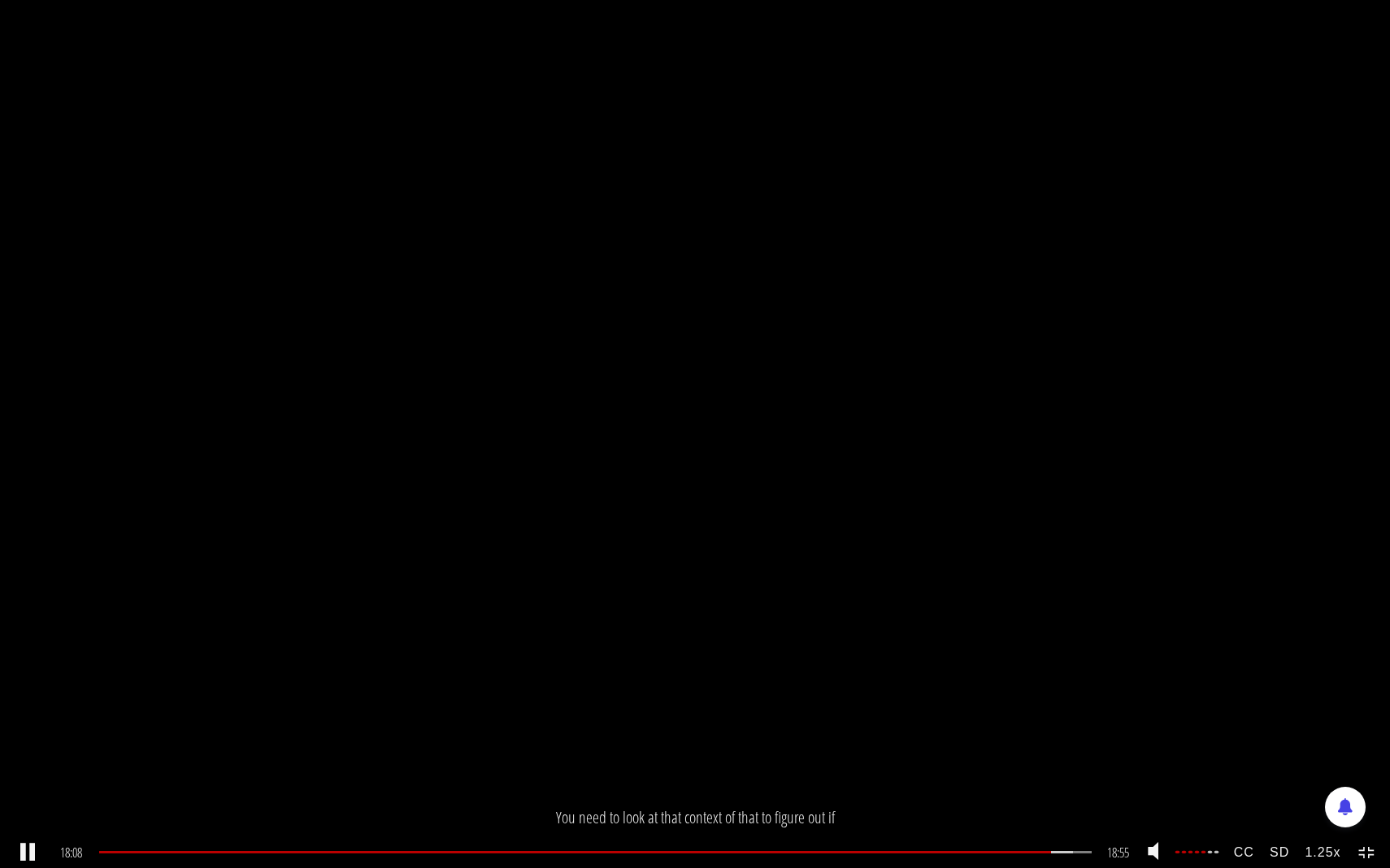
click at [1366, 803] on icon at bounding box center [1367, 853] width 18 height 14
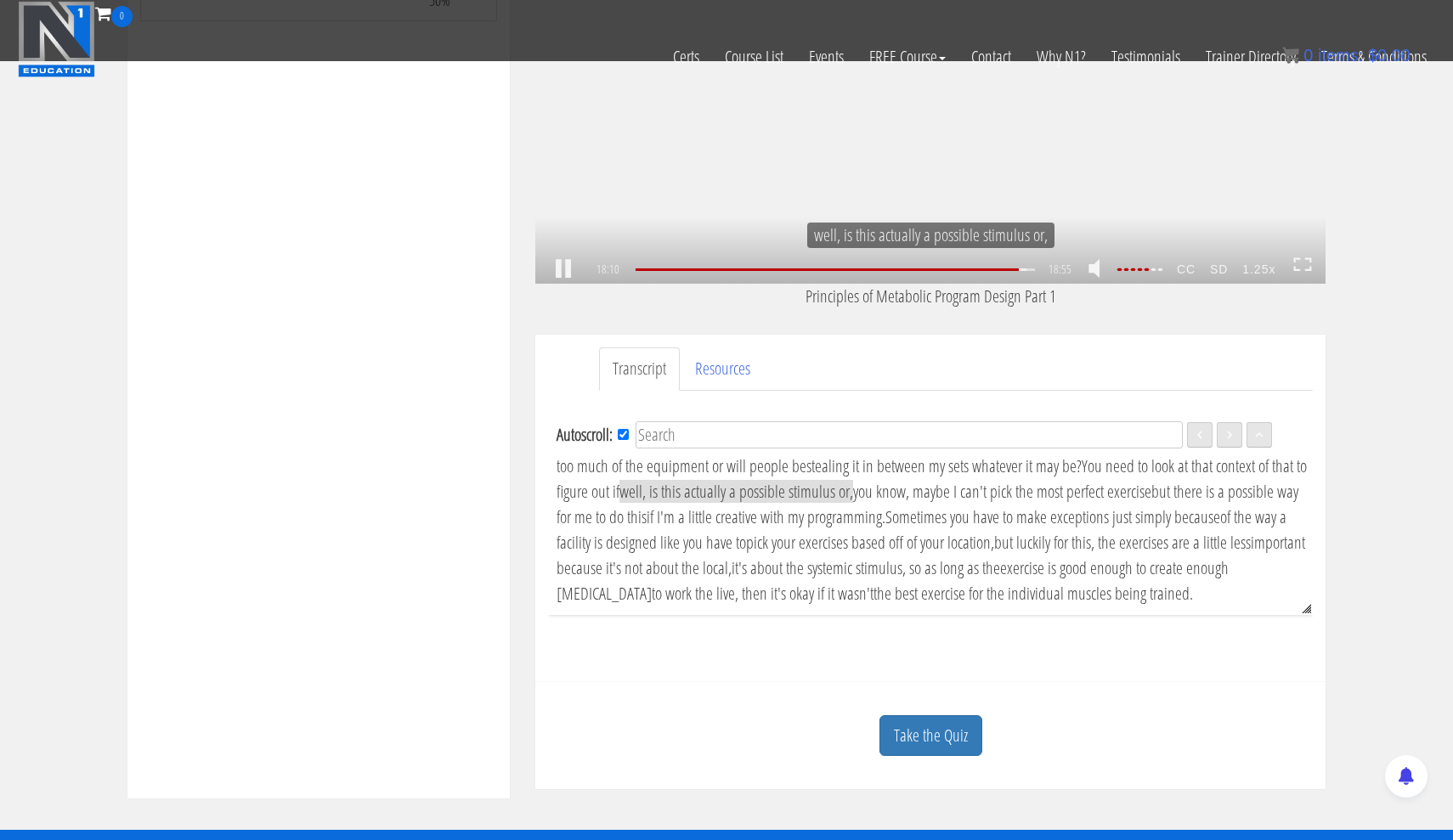
scroll to position [363, 0]
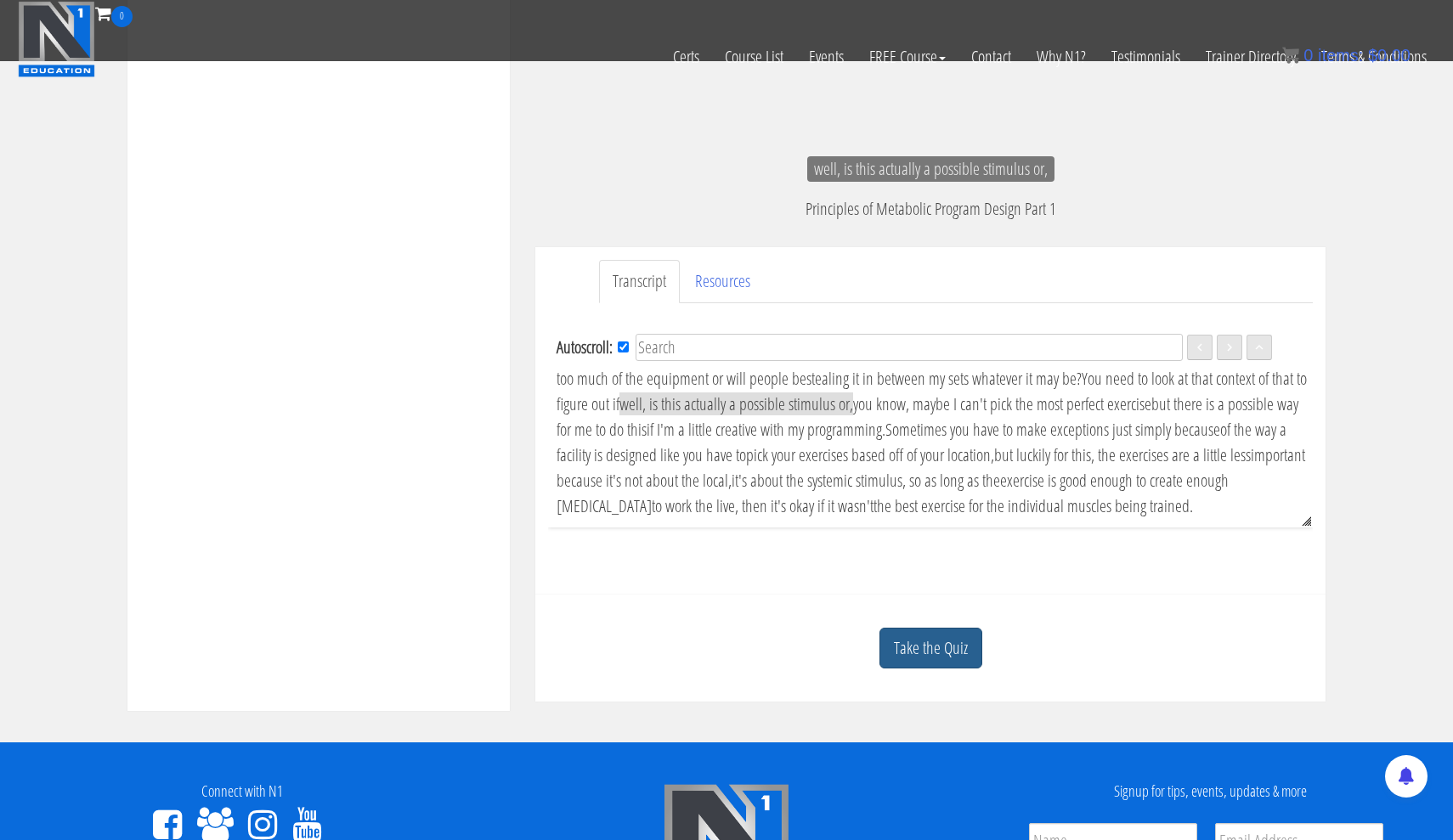
click at [938, 649] on link "Take the Quiz" at bounding box center [930, 648] width 103 height 42
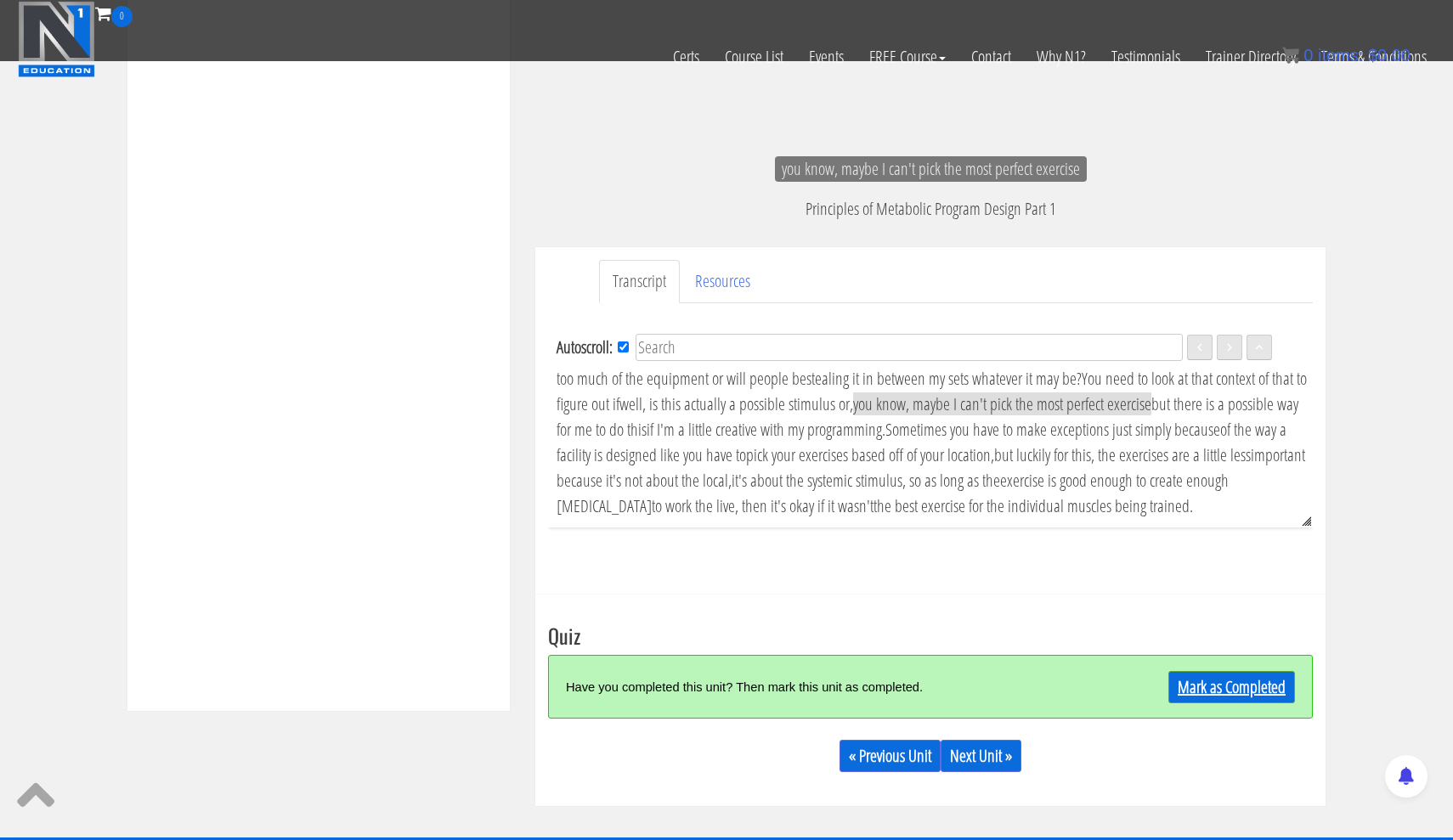
click at [1254, 688] on link "Mark as Completed" at bounding box center [1231, 687] width 127 height 32
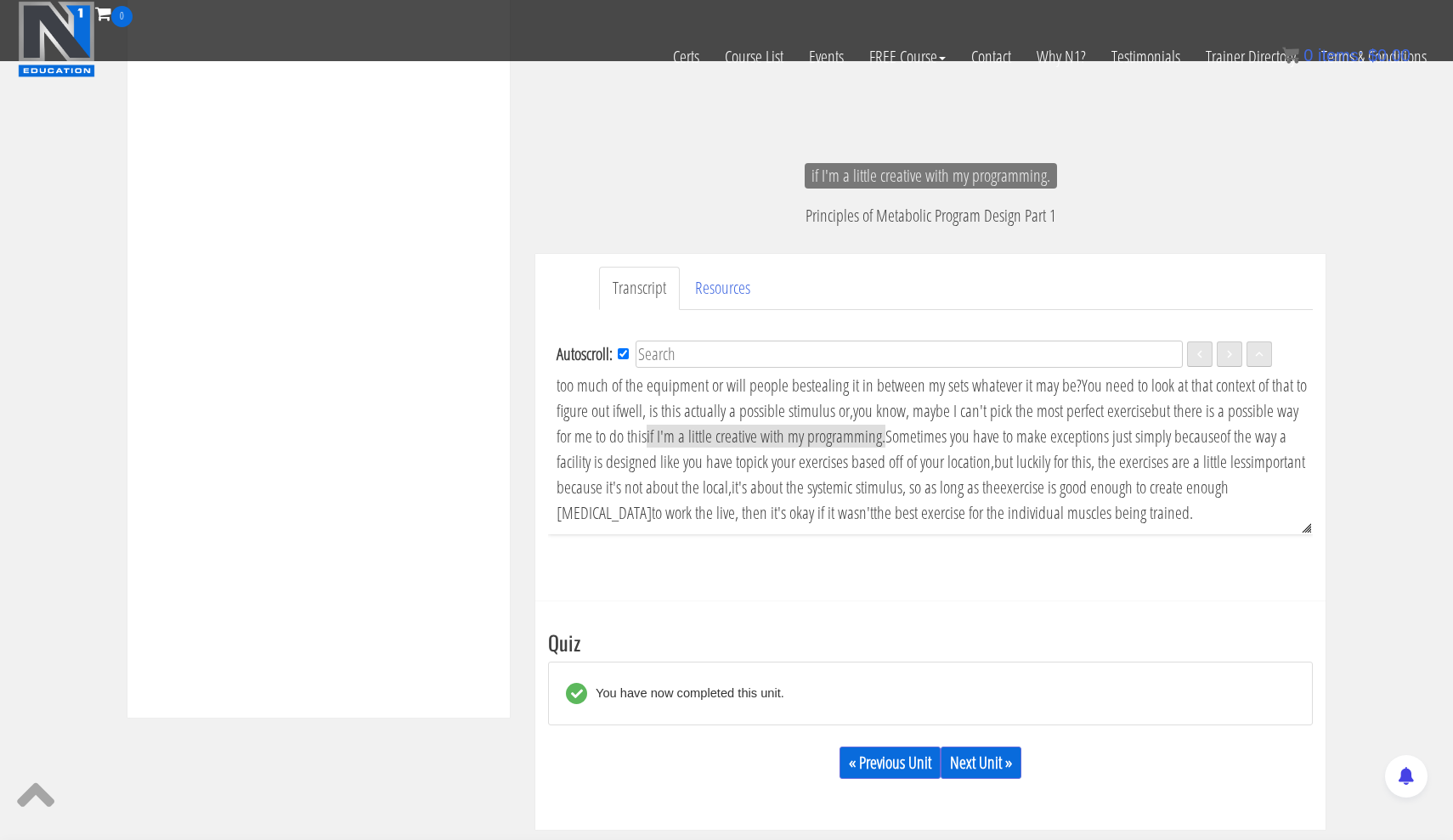
scroll to position [503, 0]
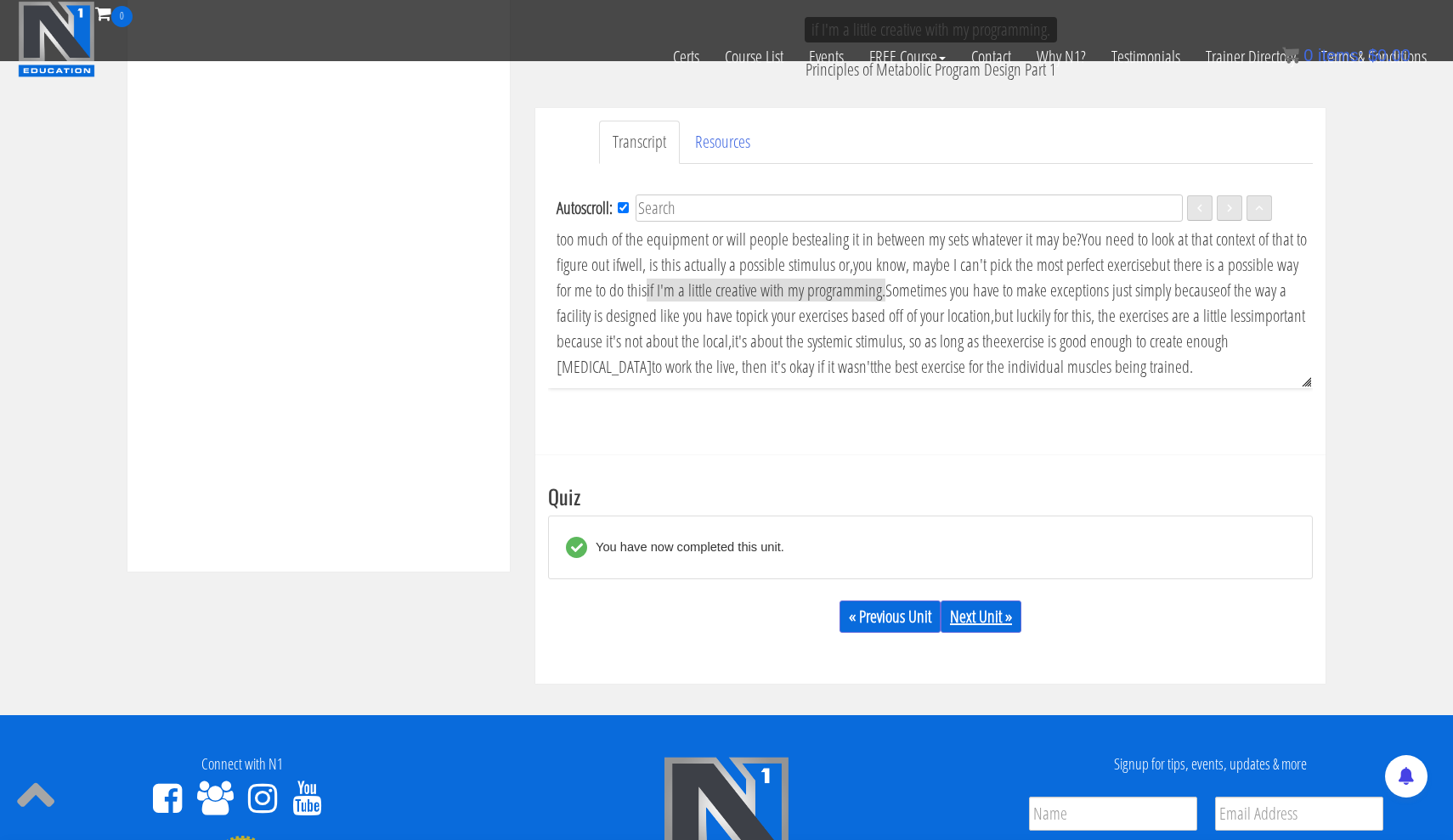
click at [967, 613] on link "Next Unit »" at bounding box center [980, 616] width 81 height 32
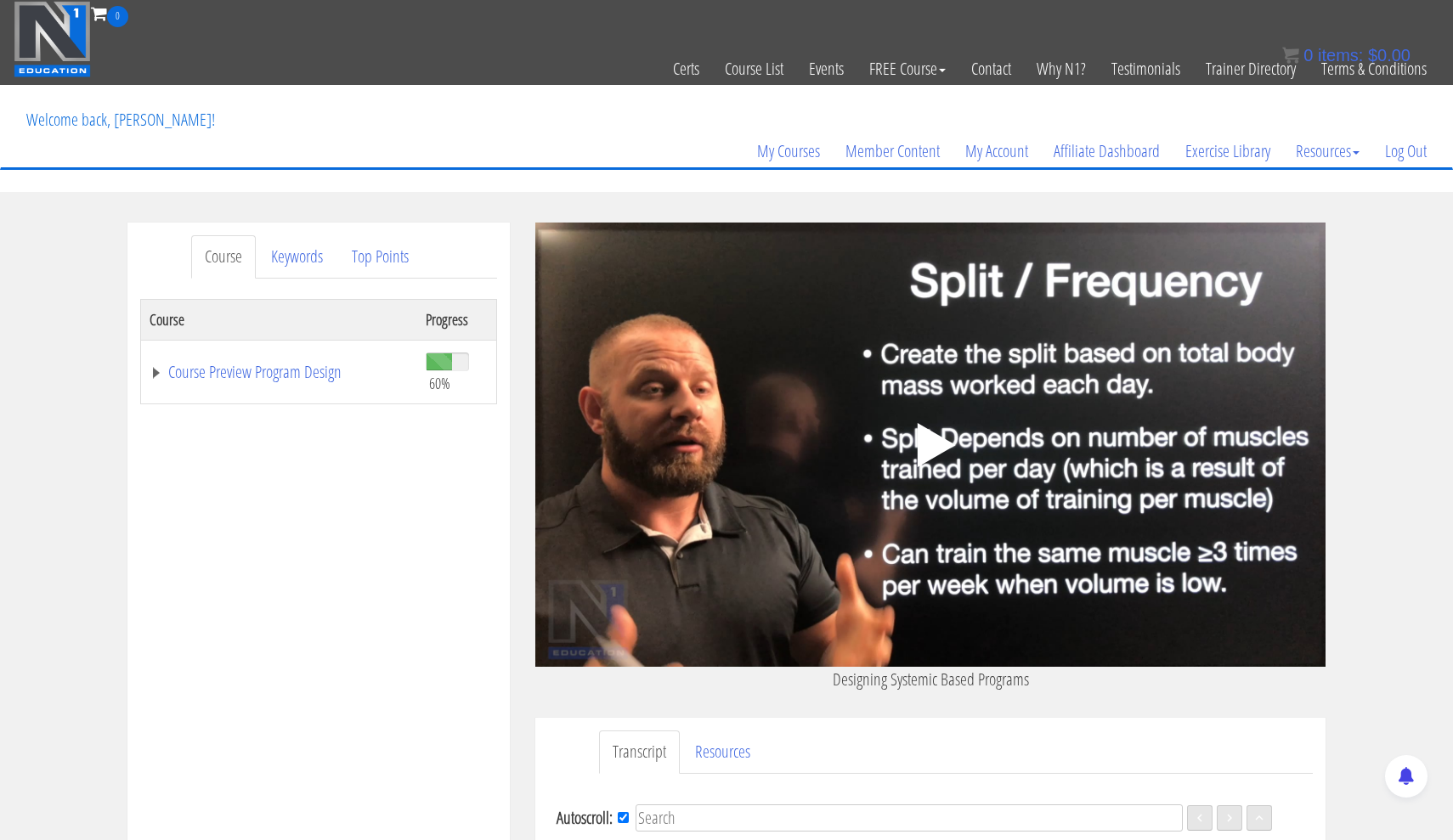
click at [922, 441] on polygon at bounding box center [936, 444] width 38 height 44
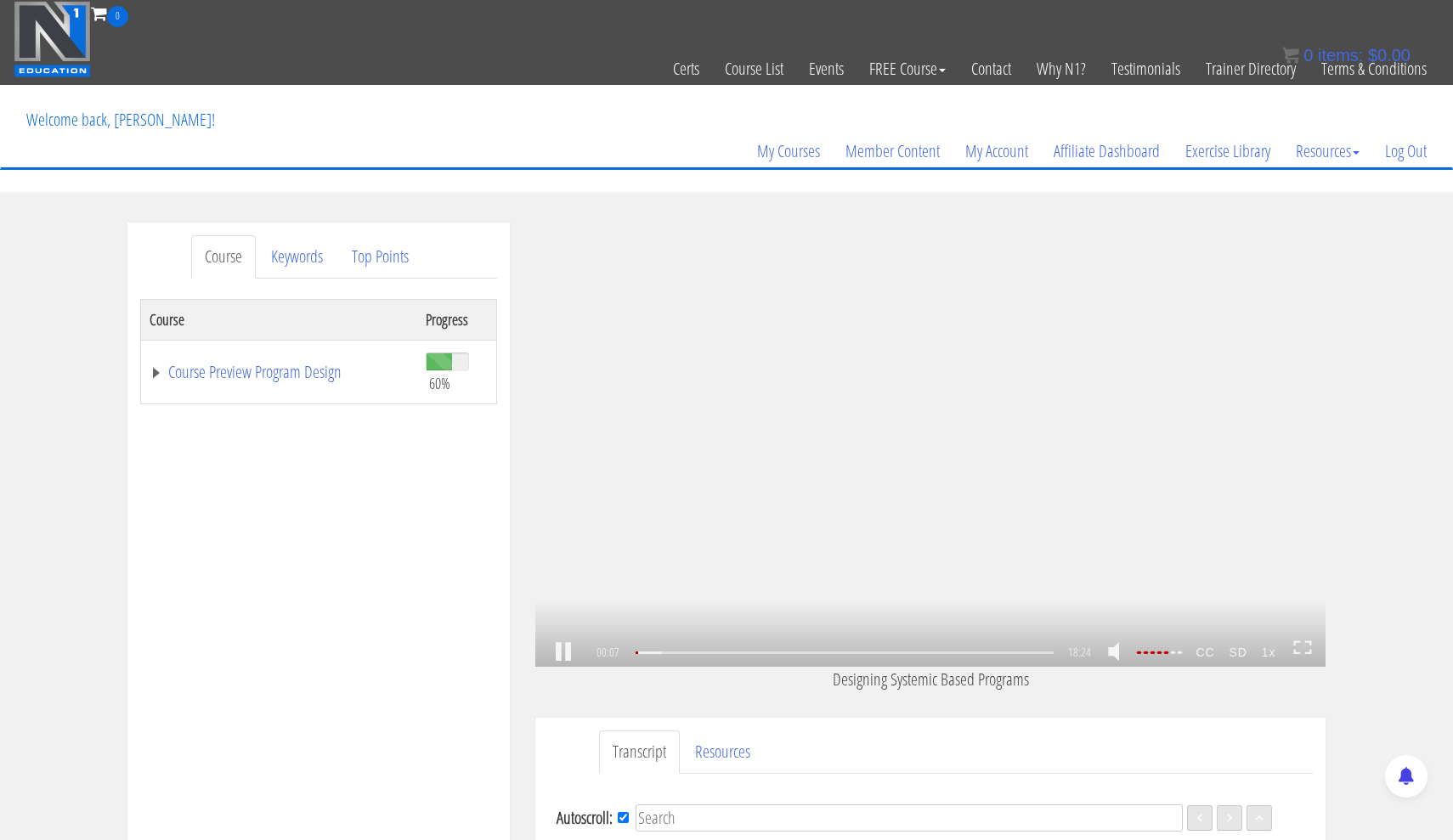
click at [1272, 651] on strong "1x" at bounding box center [1268, 652] width 29 height 27
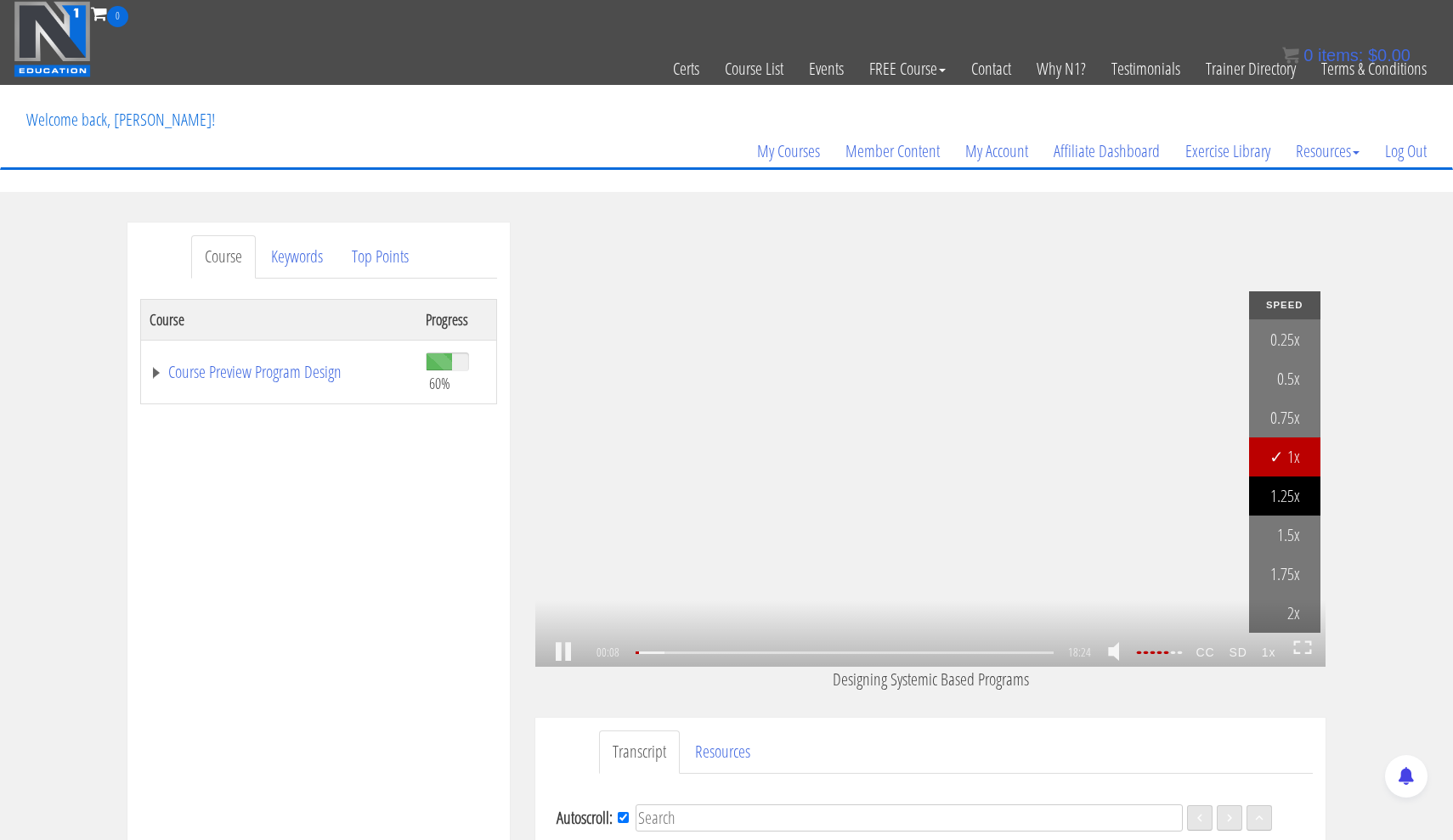
click at [1296, 500] on link "1.25x" at bounding box center [1284, 496] width 71 height 39
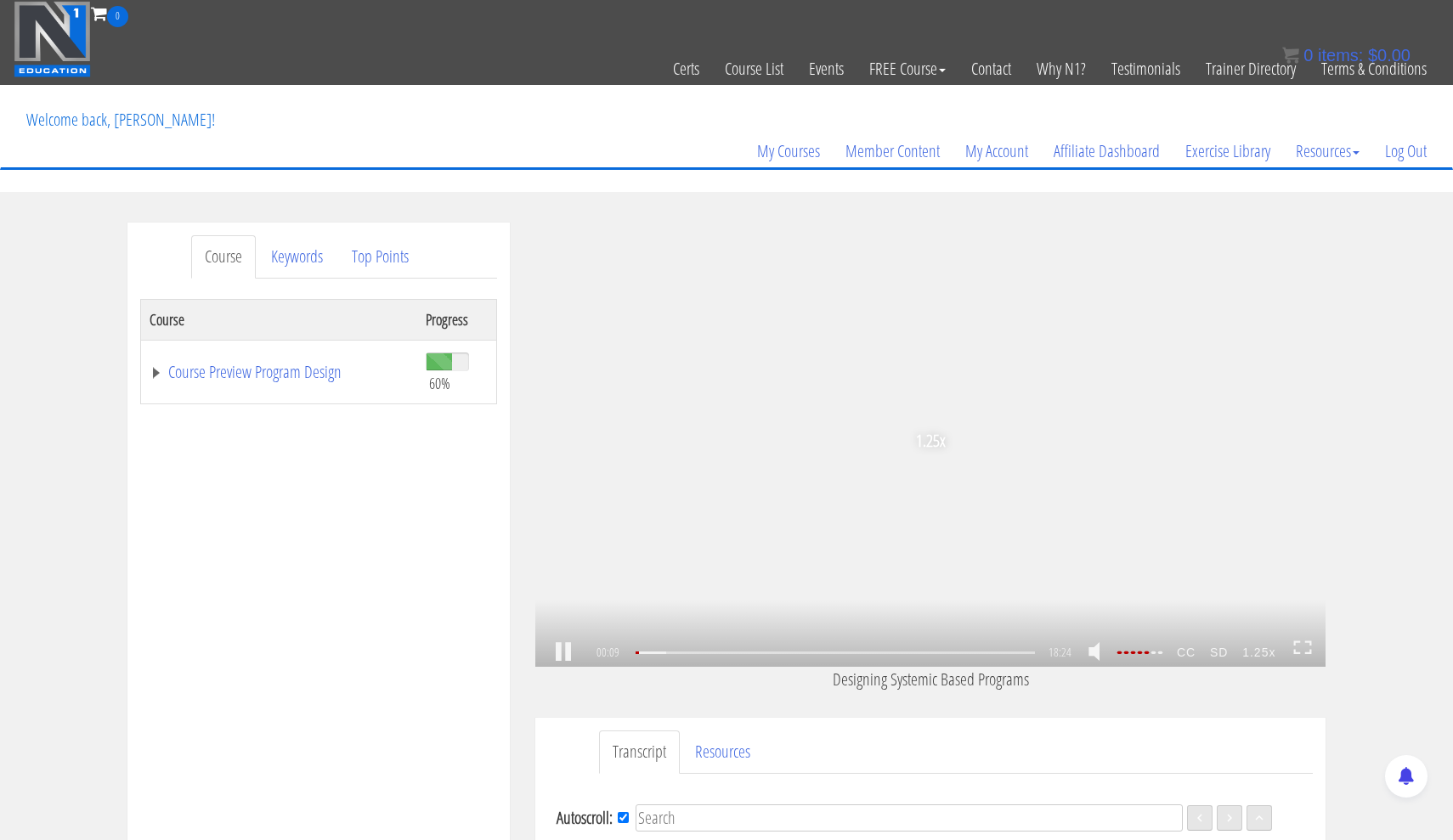
click at [1297, 645] on icon at bounding box center [1302, 648] width 19 height 15
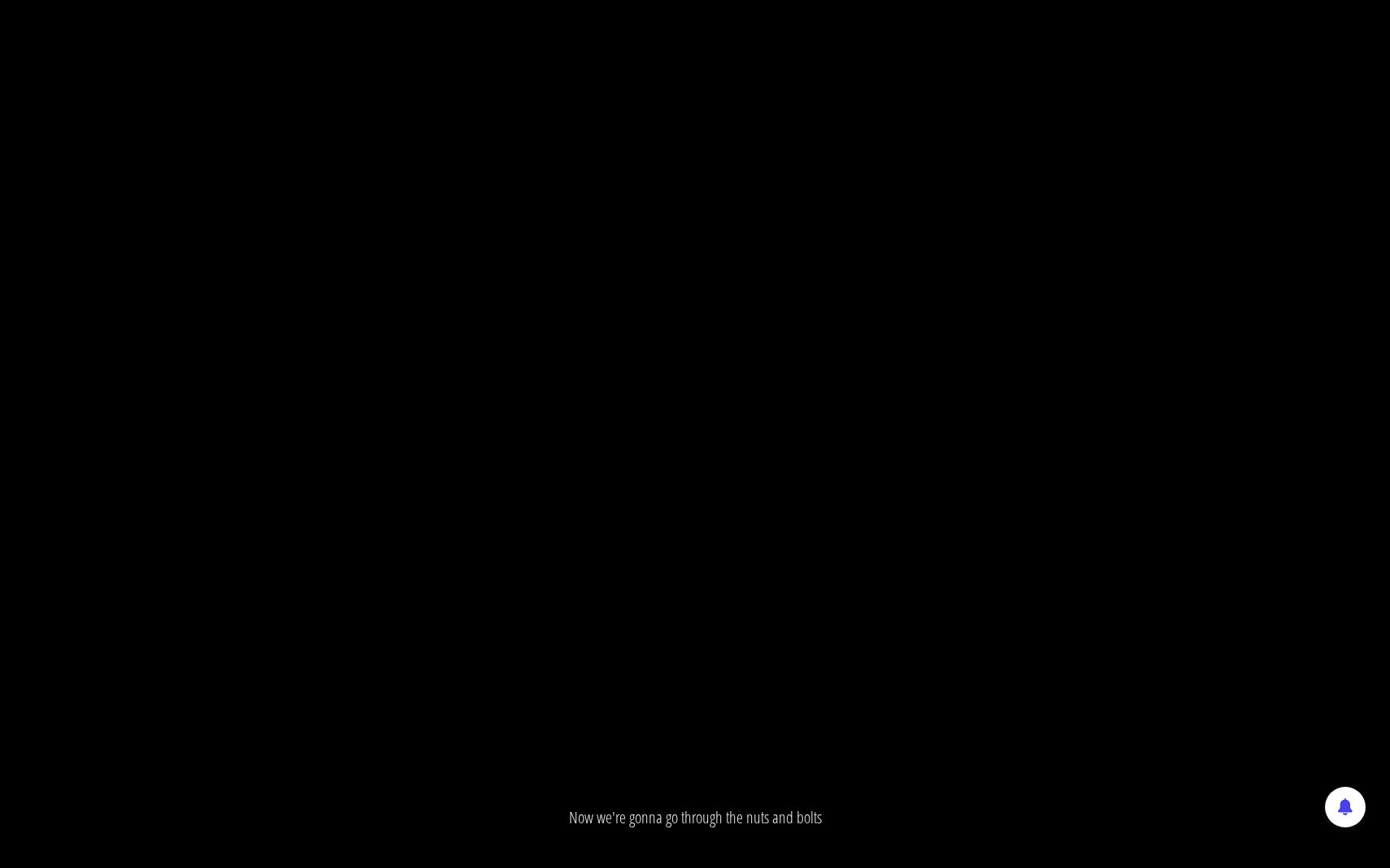
click at [924, 465] on div "1.25x .a{fill:#000;opacity:0.65;}.b{fill:#fff;opacity:1.0;} .fp-color-play{opac…" at bounding box center [695, 434] width 1390 height 868
